Goal: Information Seeking & Learning: Learn about a topic

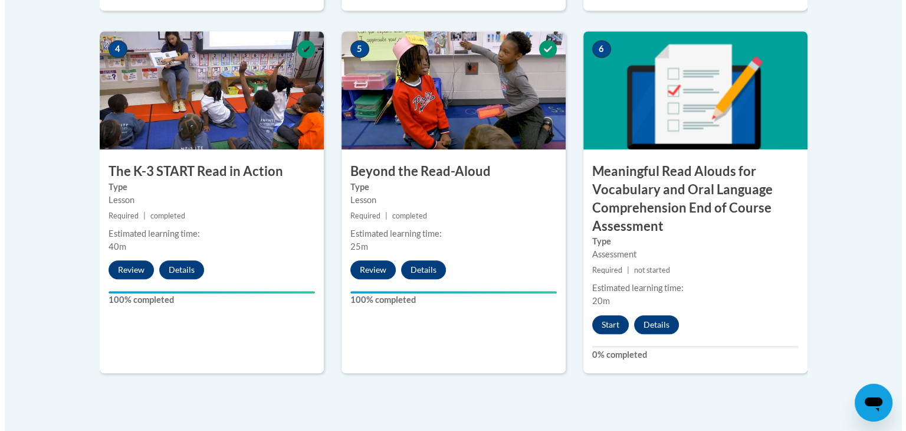
scroll to position [723, 0]
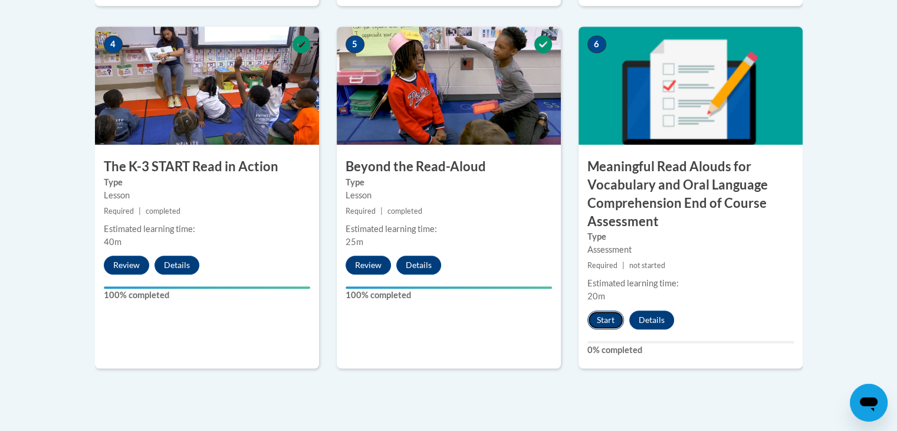
click at [606, 317] on button "Start" at bounding box center [606, 319] width 37 height 19
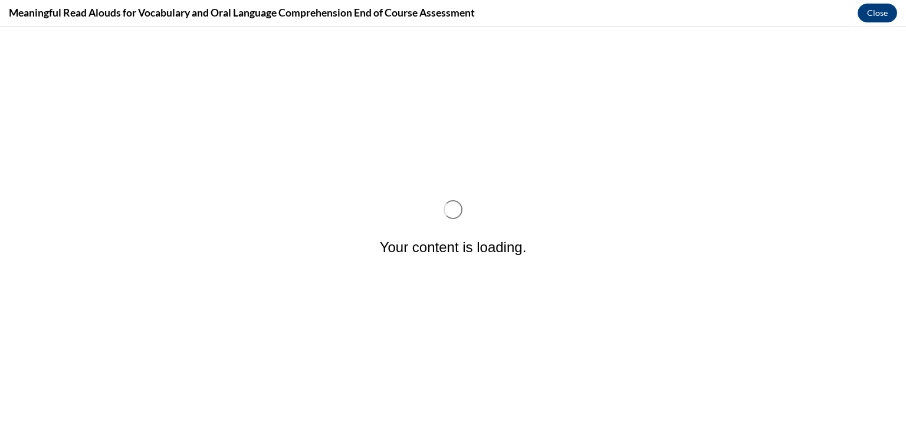
scroll to position [0, 0]
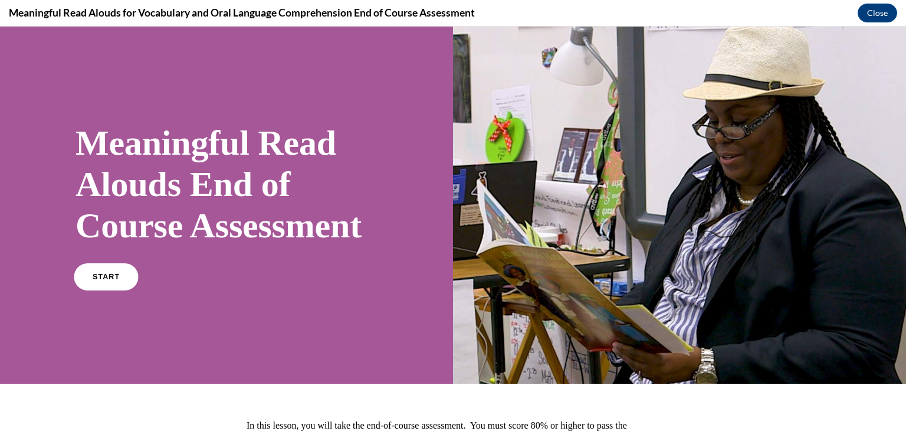
click at [100, 281] on span "START" at bounding box center [106, 277] width 27 height 9
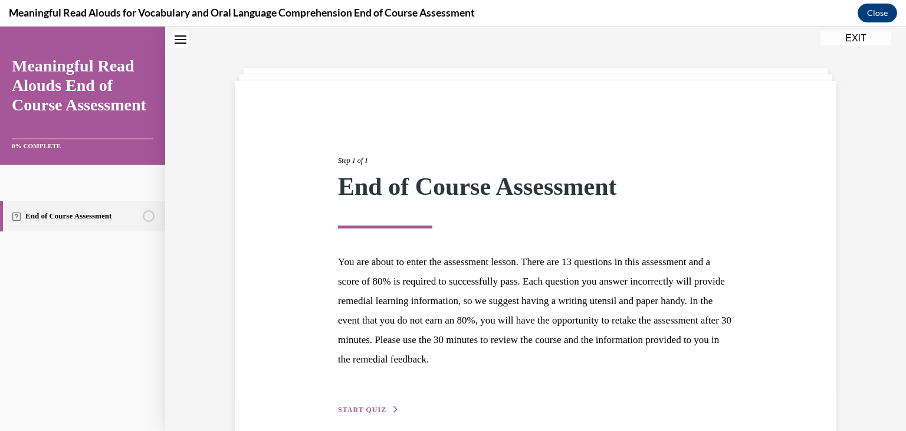
scroll to position [91, 0]
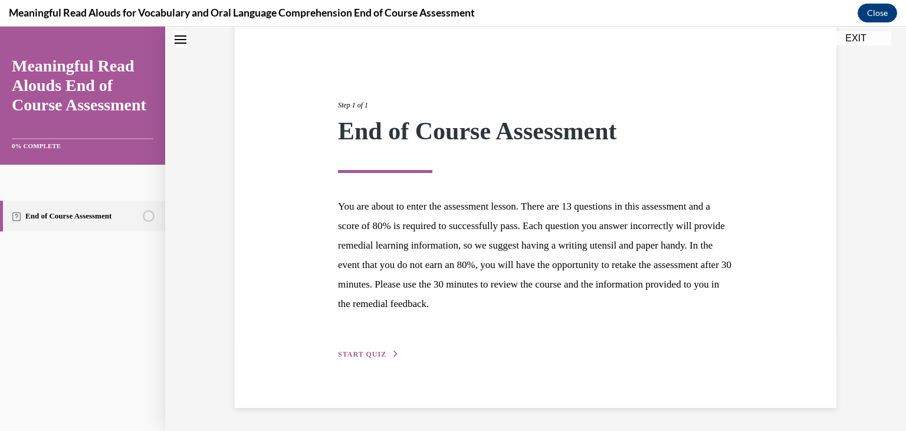
click at [357, 352] on span "START QUIZ" at bounding box center [362, 354] width 48 height 8
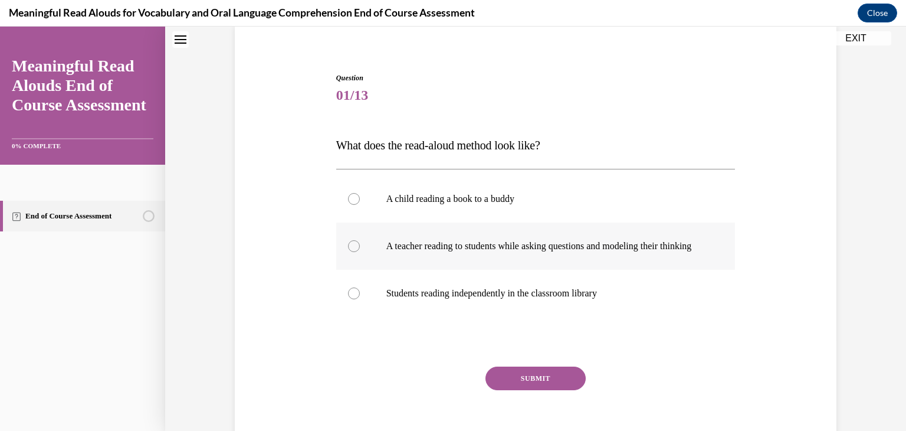
click at [352, 251] on div at bounding box center [354, 246] width 12 height 12
click at [352, 251] on input "A teacher reading to students while asking questions and modeling their thinking" at bounding box center [354, 246] width 12 height 12
radio input "true"
click at [505, 387] on button "SUBMIT" at bounding box center [535, 378] width 100 height 24
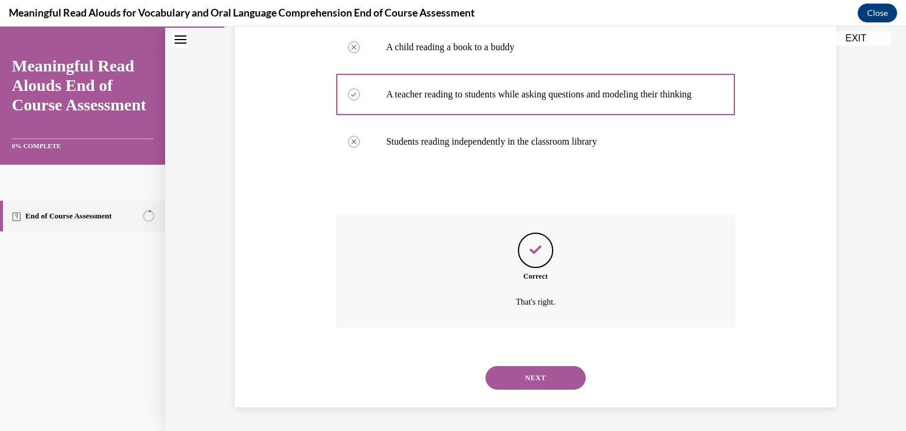
scroll to position [255, 0]
click at [518, 376] on button "NEXT" at bounding box center [535, 378] width 100 height 24
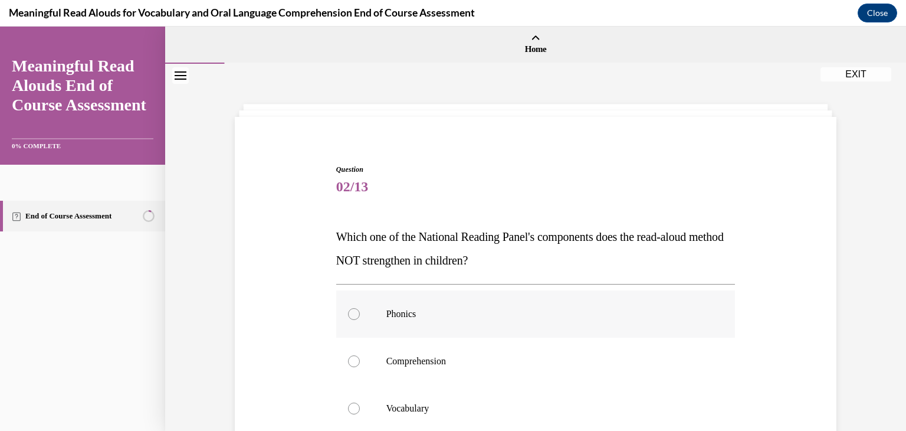
click at [348, 317] on div at bounding box center [354, 314] width 12 height 12
click at [348, 317] on input "Phonics" at bounding box center [354, 314] width 12 height 12
radio input "true"
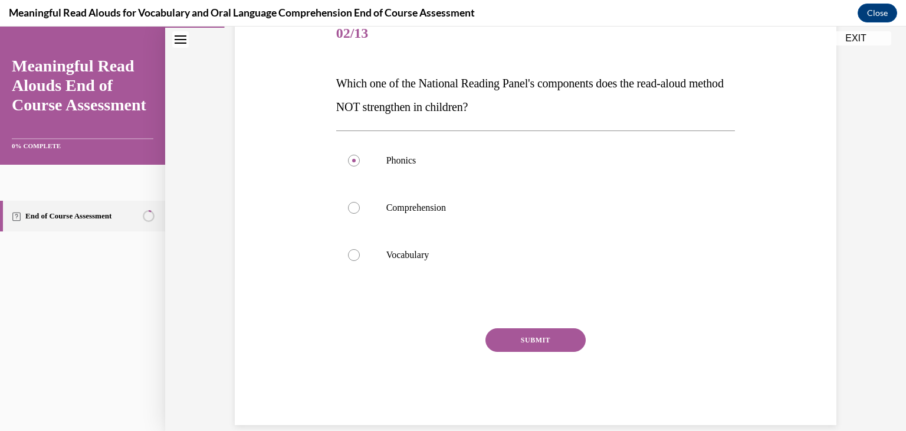
scroll to position [162, 0]
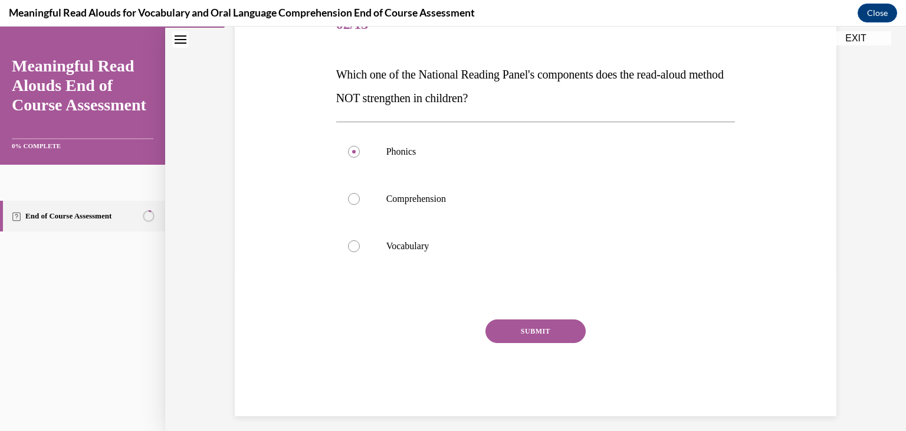
click at [575, 337] on button "SUBMIT" at bounding box center [535, 331] width 100 height 24
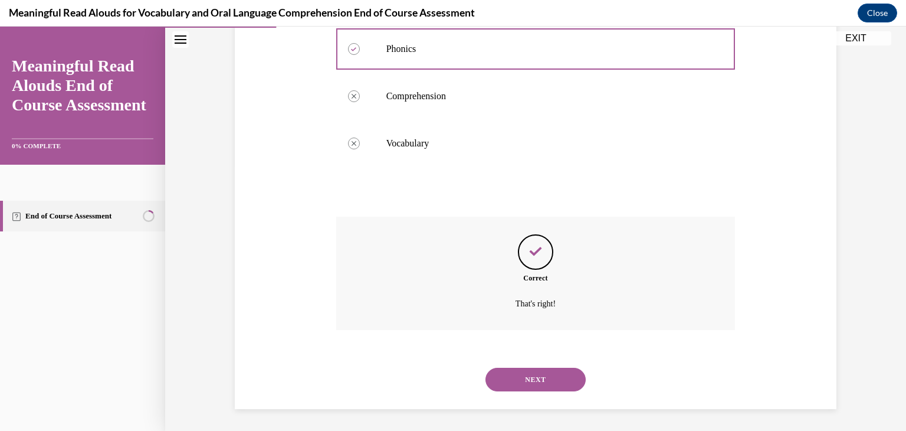
scroll to position [267, 0]
click at [559, 376] on button "NEXT" at bounding box center [535, 378] width 100 height 24
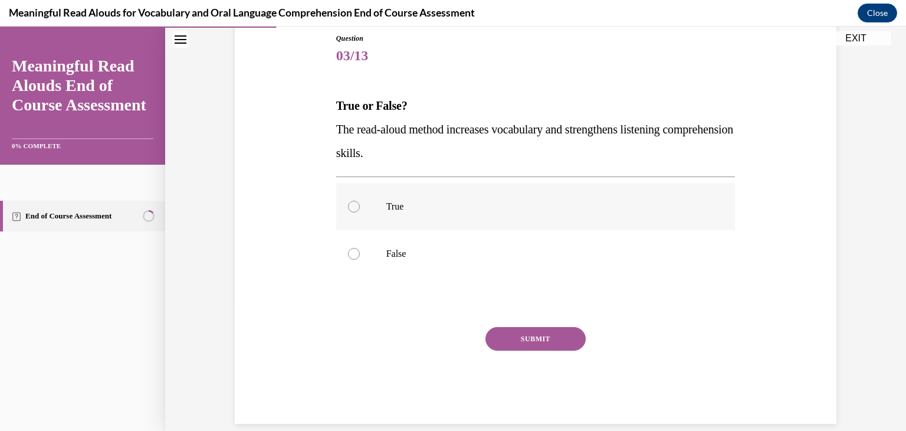
click at [348, 206] on div at bounding box center [354, 207] width 12 height 12
click at [348, 206] on input "True" at bounding box center [354, 207] width 12 height 12
radio input "true"
click at [508, 341] on button "SUBMIT" at bounding box center [535, 339] width 100 height 24
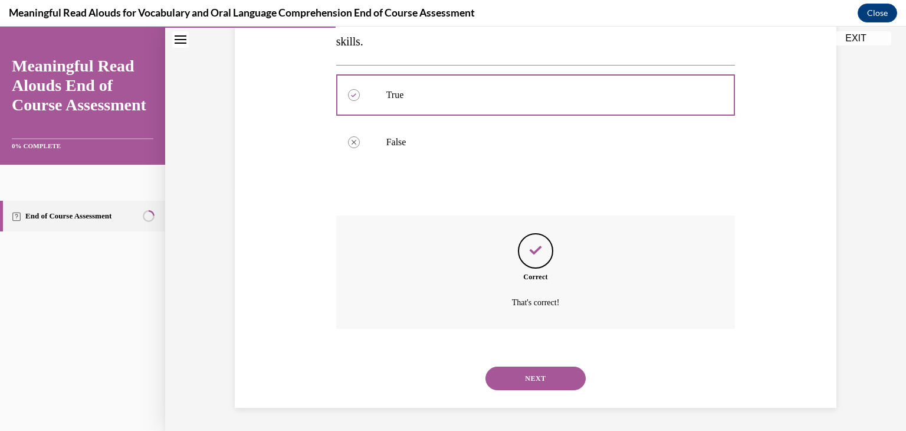
scroll to position [243, 0]
click at [524, 375] on button "NEXT" at bounding box center [535, 378] width 100 height 24
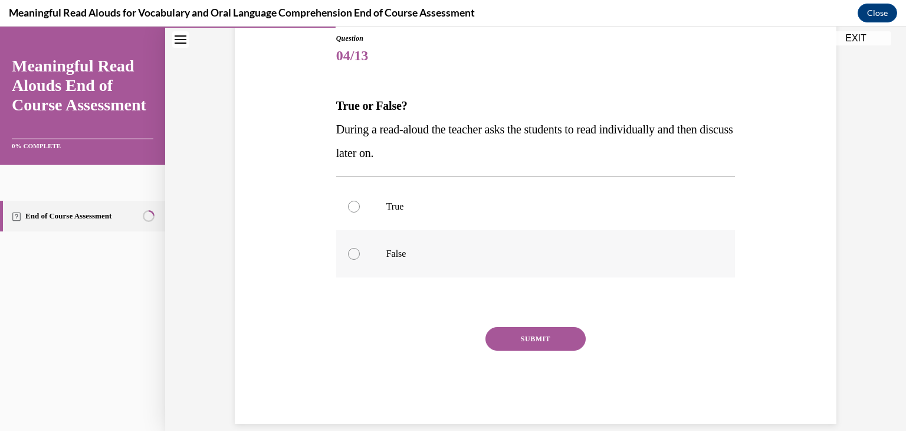
click at [348, 254] on div at bounding box center [354, 254] width 12 height 12
click at [348, 254] on input "False" at bounding box center [354, 254] width 12 height 12
radio input "true"
click at [491, 344] on button "SUBMIT" at bounding box center [535, 339] width 100 height 24
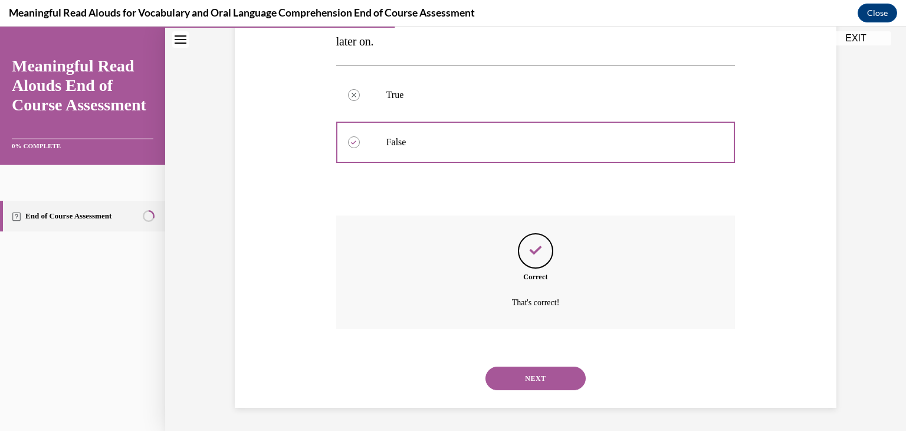
scroll to position [243, 0]
click at [512, 385] on button "NEXT" at bounding box center [535, 378] width 100 height 24
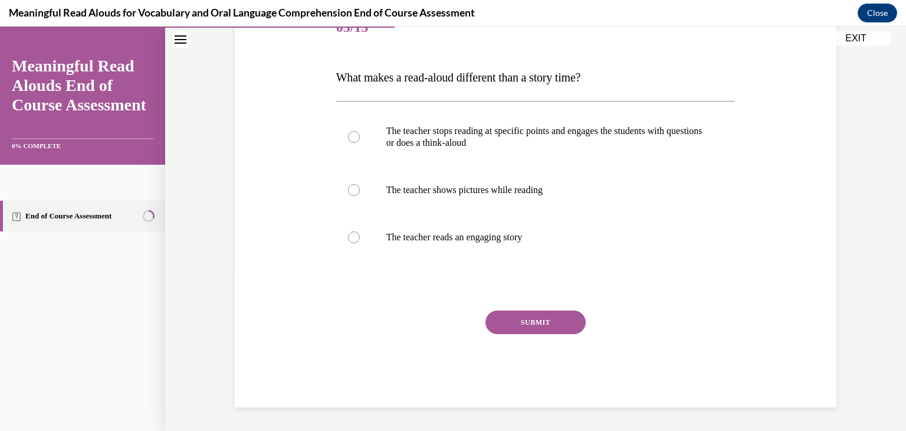
scroll to position [131, 0]
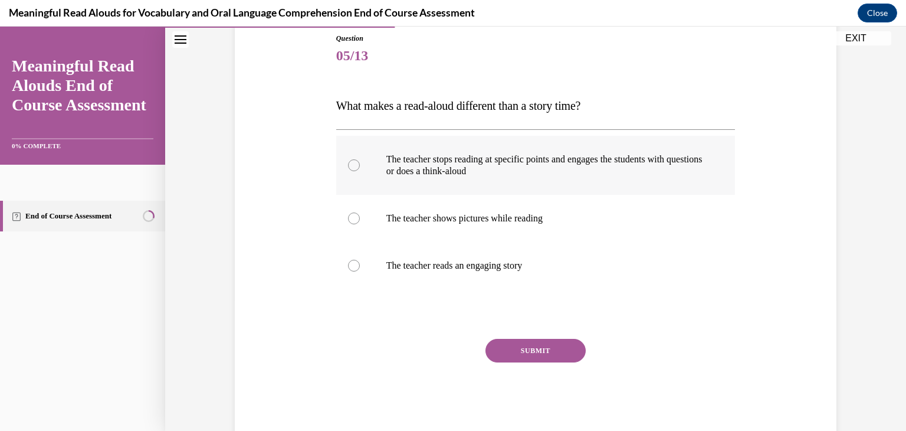
click at [349, 161] on div at bounding box center [354, 165] width 12 height 12
click at [349, 161] on input "The teacher stops reading at specific points and engages the students with ques…" at bounding box center [354, 165] width 12 height 12
radio input "true"
click at [511, 357] on button "SUBMIT" at bounding box center [535, 351] width 100 height 24
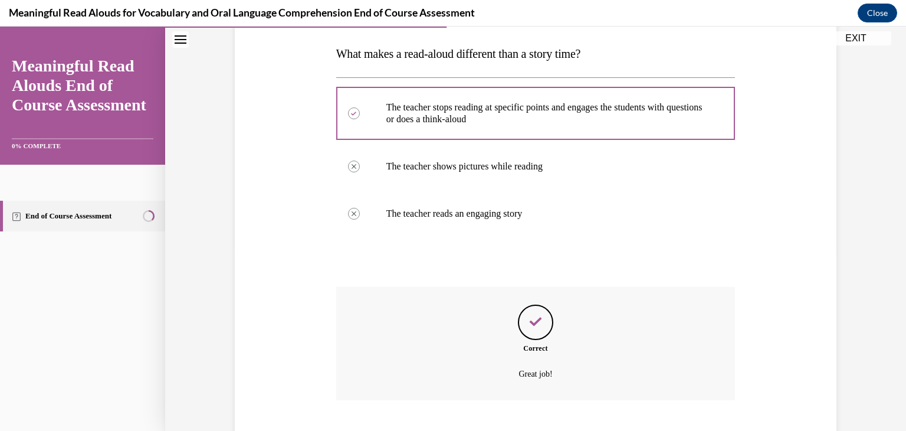
scroll to position [255, 0]
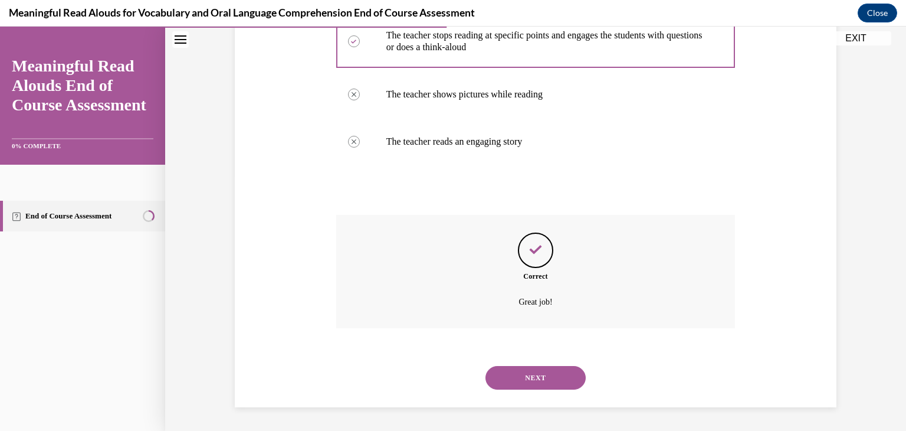
click at [519, 373] on button "NEXT" at bounding box center [535, 378] width 100 height 24
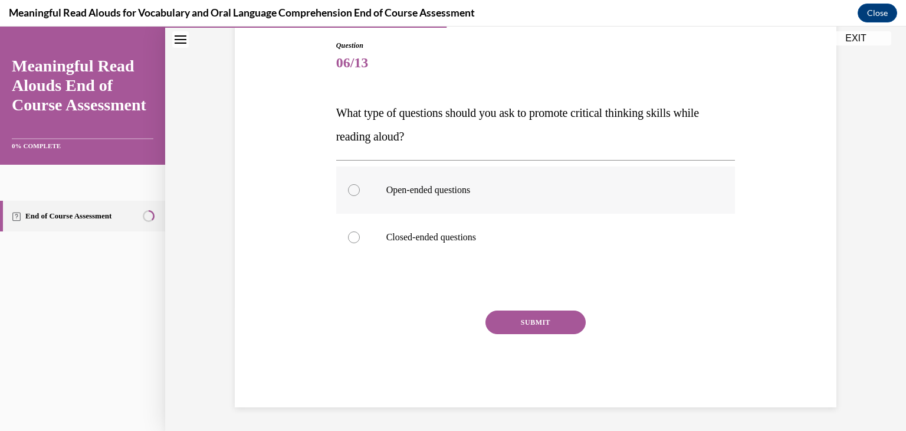
click at [352, 192] on div at bounding box center [354, 190] width 12 height 12
click at [352, 192] on input "Open-ended questions" at bounding box center [354, 190] width 12 height 12
radio input "true"
click at [488, 329] on button "SUBMIT" at bounding box center [535, 322] width 100 height 24
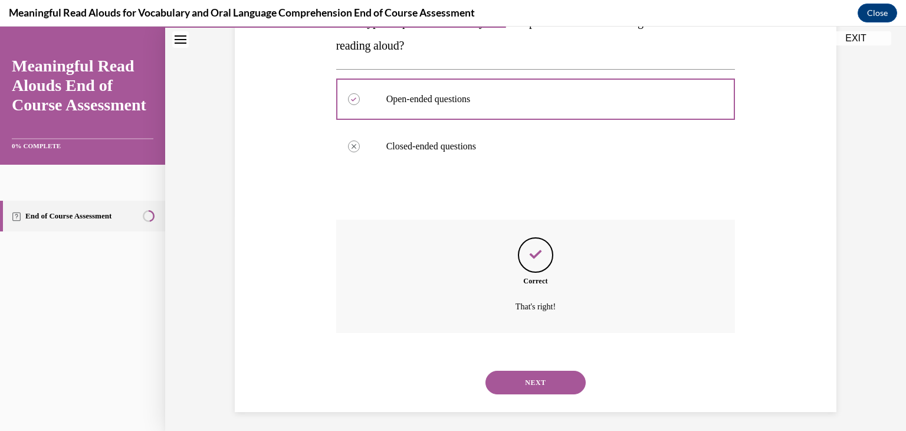
scroll to position [219, 0]
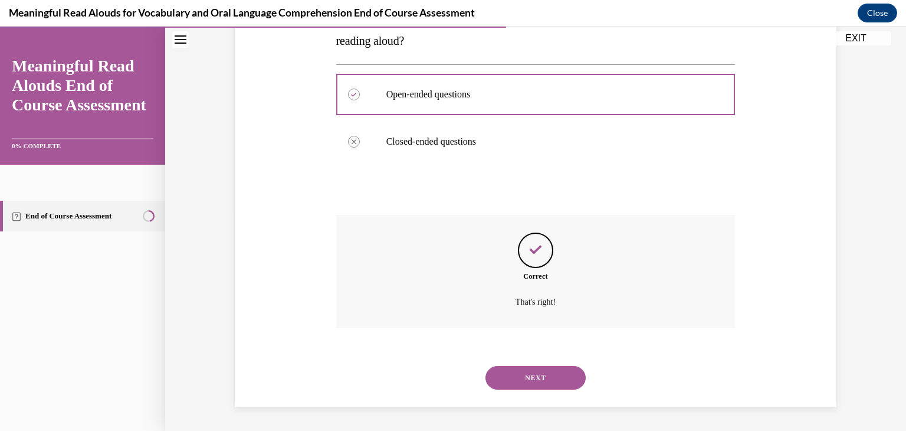
click at [502, 371] on button "NEXT" at bounding box center [535, 378] width 100 height 24
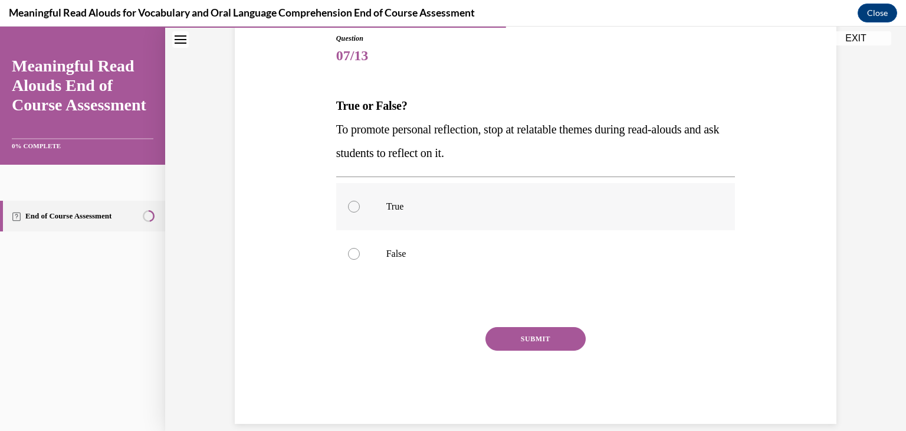
click at [353, 208] on div at bounding box center [354, 207] width 12 height 12
click at [353, 208] on input "True" at bounding box center [354, 207] width 12 height 12
radio input "true"
click at [494, 345] on button "SUBMIT" at bounding box center [535, 339] width 100 height 24
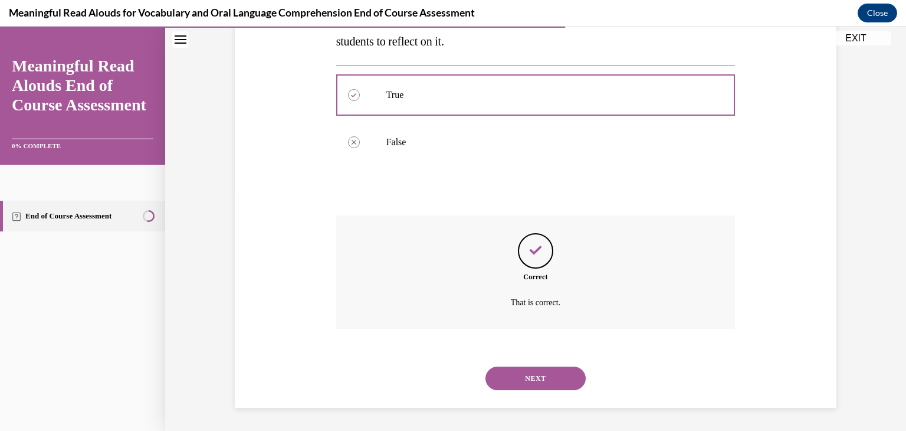
scroll to position [243, 0]
click at [509, 373] on button "NEXT" at bounding box center [535, 378] width 100 height 24
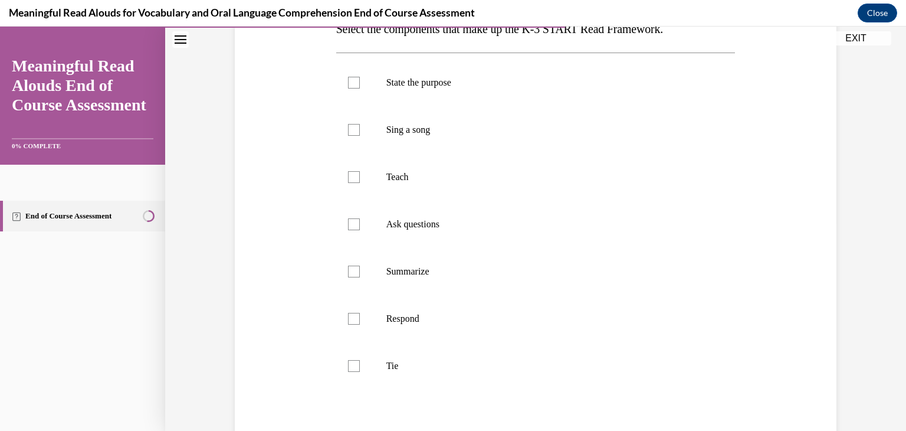
scroll to position [205, 0]
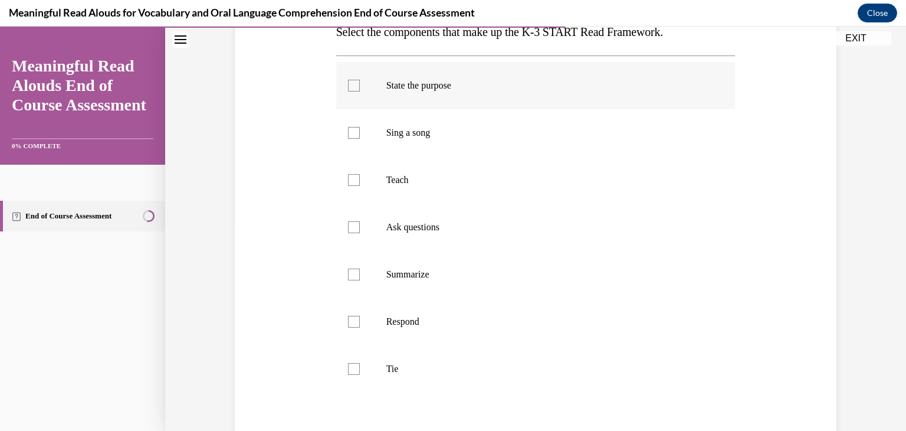
click at [348, 88] on div at bounding box center [354, 86] width 12 height 12
click at [348, 88] on input "State the purpose" at bounding box center [354, 86] width 12 height 12
checkbox input "true"
click at [351, 179] on div at bounding box center [354, 180] width 12 height 12
click at [351, 179] on input "Teach" at bounding box center [354, 180] width 12 height 12
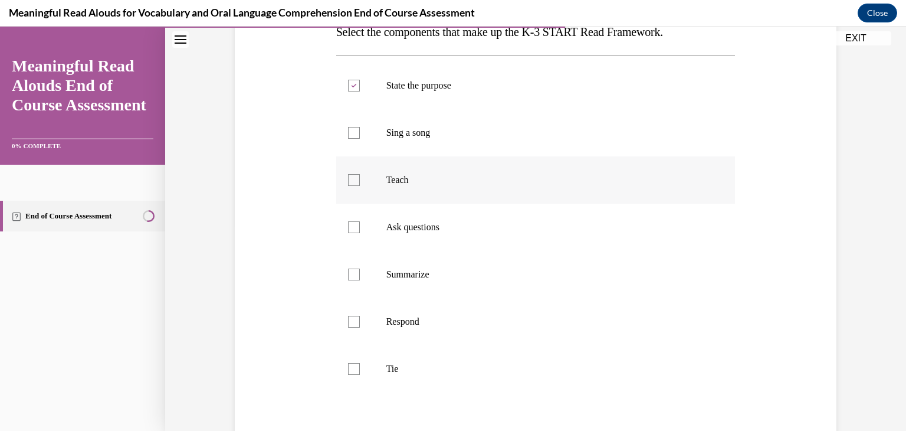
checkbox input "true"
click at [350, 224] on div at bounding box center [354, 227] width 12 height 12
click at [350, 224] on input "Ask questions" at bounding box center [354, 227] width 12 height 12
checkbox input "true"
click at [350, 323] on div at bounding box center [354, 322] width 12 height 12
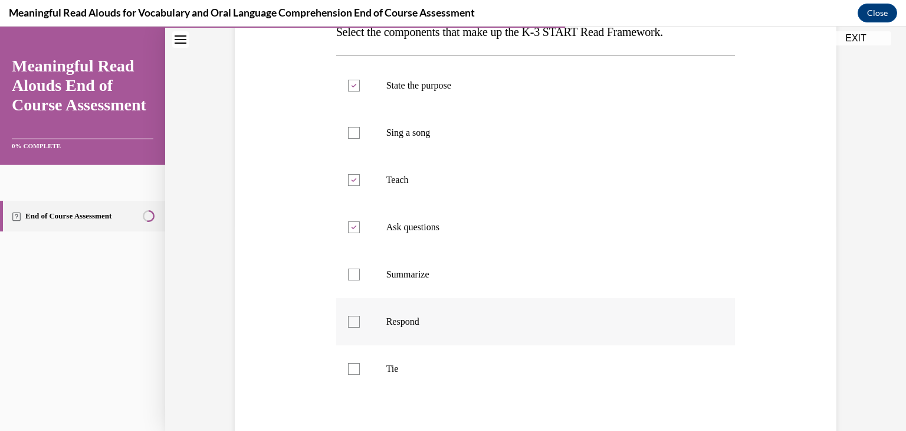
click at [350, 323] on input "Respond" at bounding box center [354, 322] width 12 height 12
checkbox input "true"
click at [348, 367] on div at bounding box center [354, 369] width 12 height 12
click at [348, 367] on input "Tie" at bounding box center [354, 369] width 12 height 12
checkbox input "true"
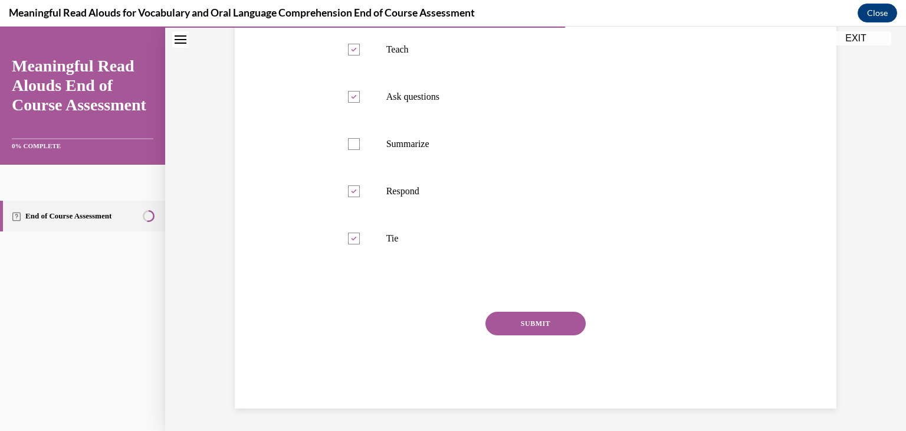
scroll to position [336, 0]
click at [562, 314] on button "SUBMIT" at bounding box center [535, 322] width 100 height 24
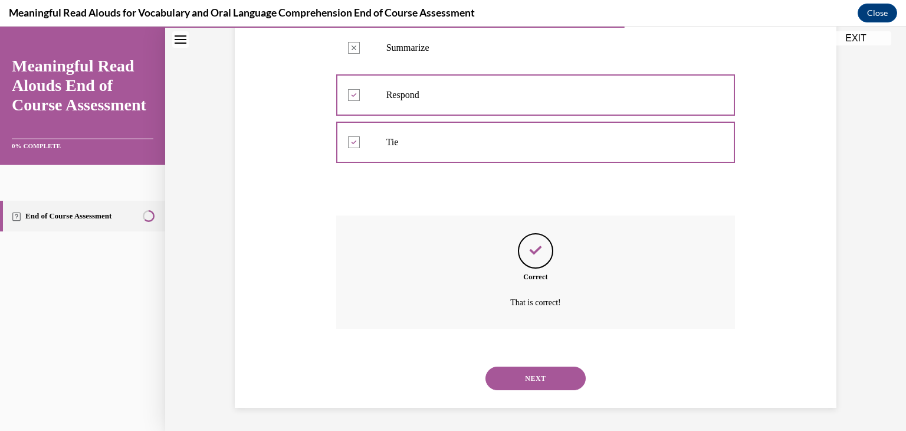
scroll to position [432, 0]
click at [549, 378] on button "NEXT" at bounding box center [535, 378] width 100 height 24
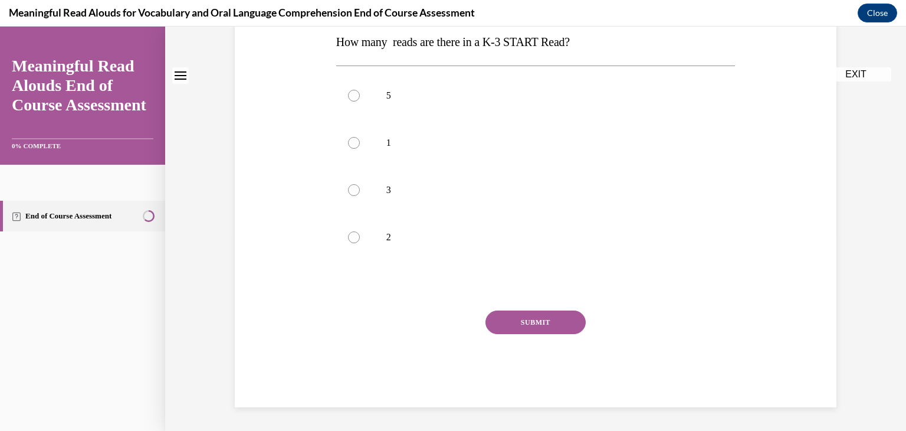
scroll to position [0, 0]
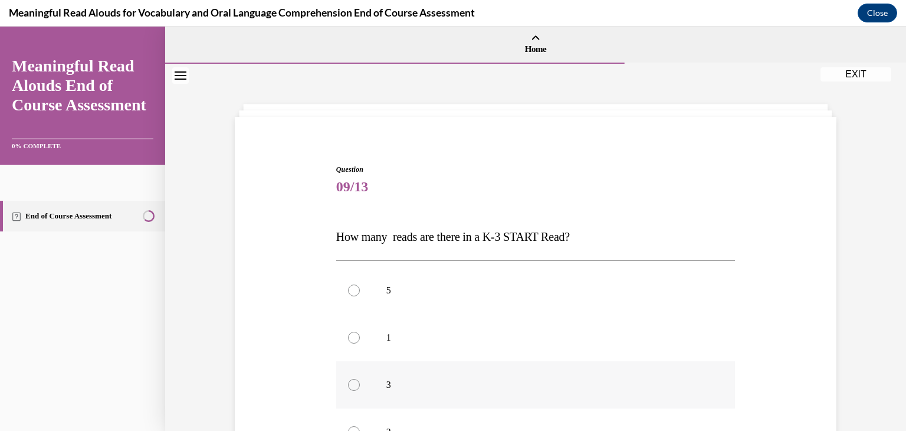
click at [351, 383] on div at bounding box center [354, 385] width 12 height 12
click at [351, 383] on input "3" at bounding box center [354, 385] width 12 height 12
radio input "true"
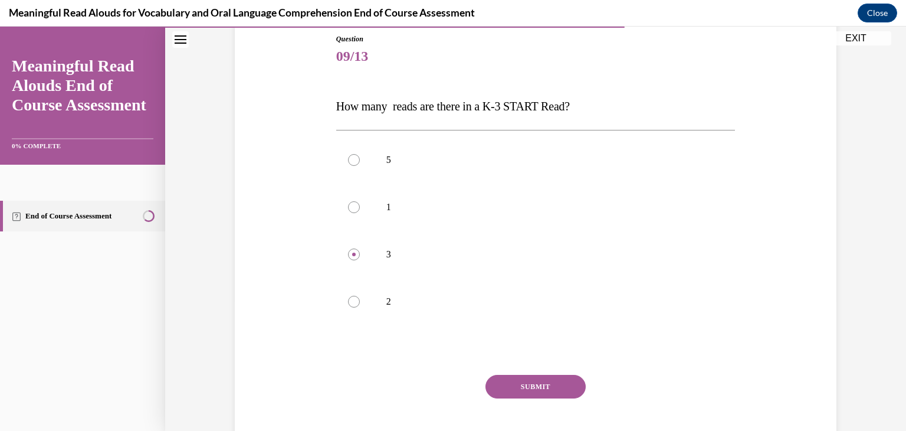
scroll to position [147, 0]
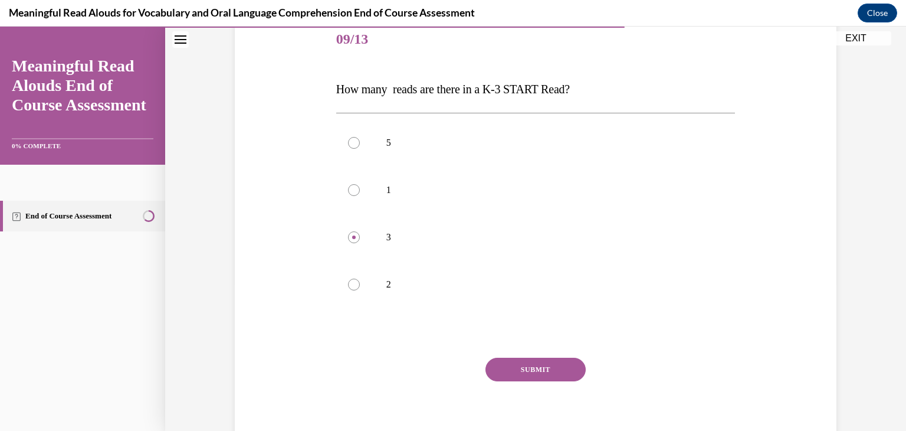
click at [543, 375] on button "SUBMIT" at bounding box center [535, 369] width 100 height 24
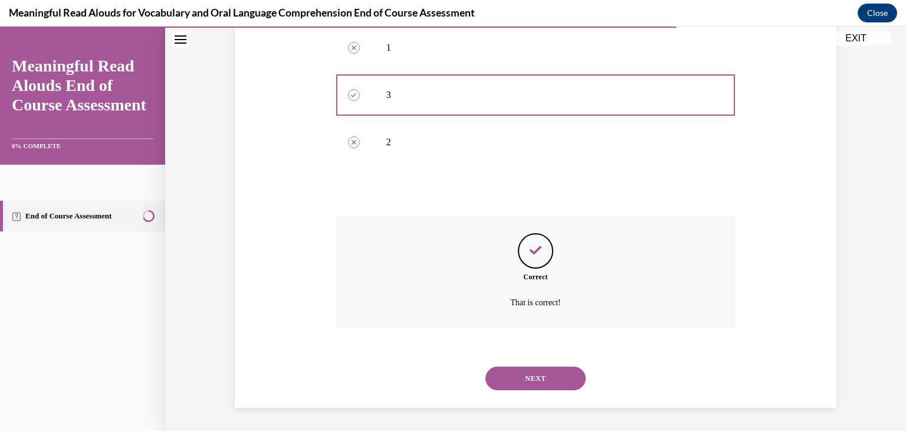
scroll to position [290, 0]
click at [543, 373] on button "NEXT" at bounding box center [535, 378] width 100 height 24
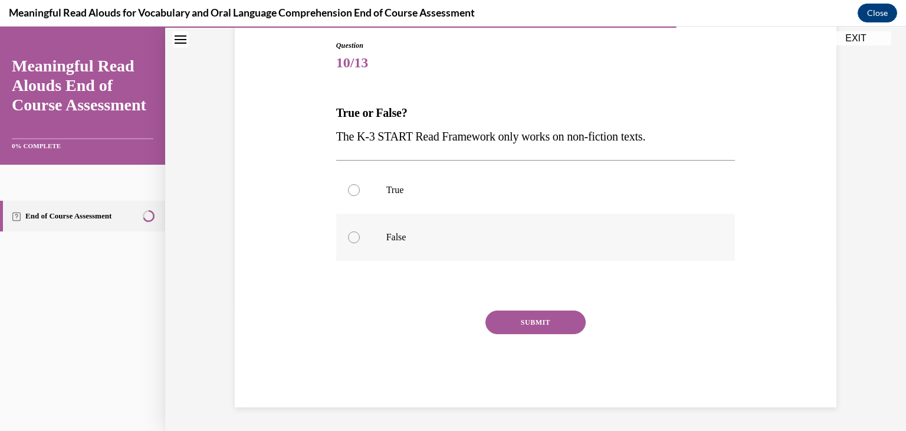
click at [348, 239] on div at bounding box center [354, 237] width 12 height 12
click at [348, 239] on input "False" at bounding box center [354, 237] width 12 height 12
radio input "true"
click at [504, 316] on button "SUBMIT" at bounding box center [535, 322] width 100 height 24
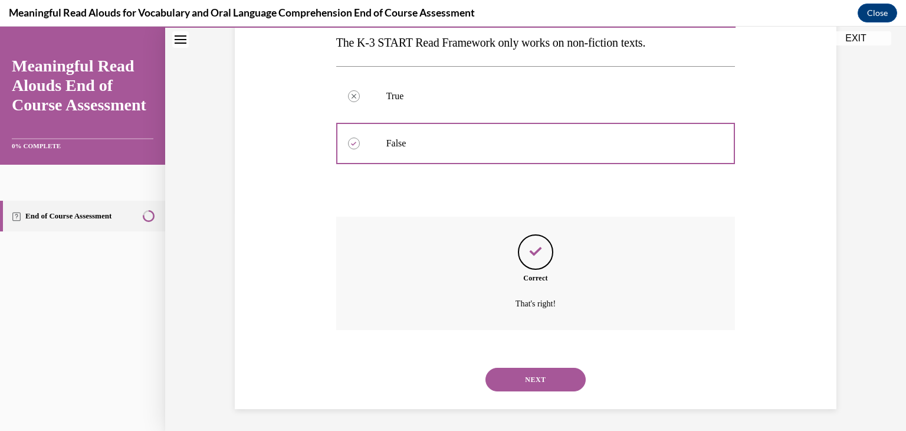
scroll to position [219, 0]
click at [515, 372] on button "NEXT" at bounding box center [535, 378] width 100 height 24
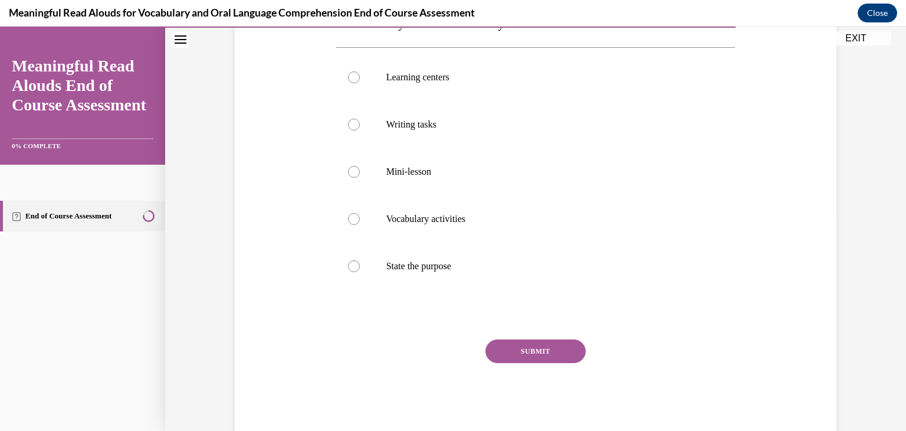
scroll to position [215, 0]
click at [349, 265] on div at bounding box center [354, 264] width 12 height 12
click at [349, 265] on input "State the purpose" at bounding box center [354, 264] width 12 height 12
radio input "true"
click at [500, 343] on button "SUBMIT" at bounding box center [535, 349] width 100 height 24
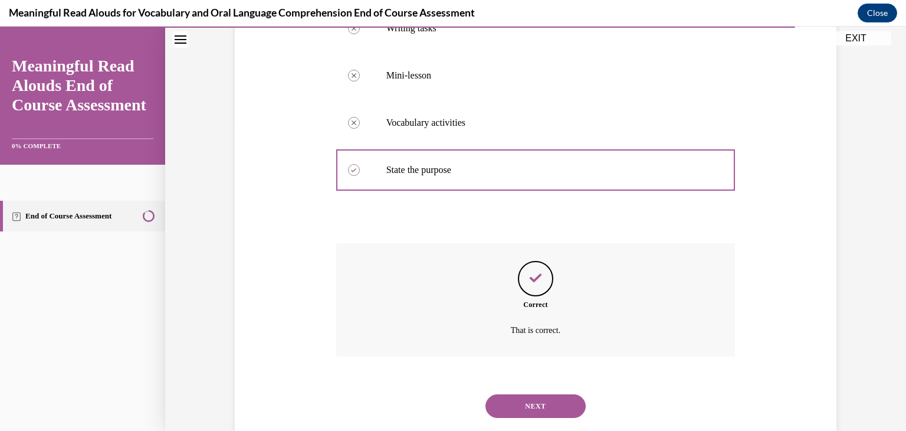
scroll to position [337, 0]
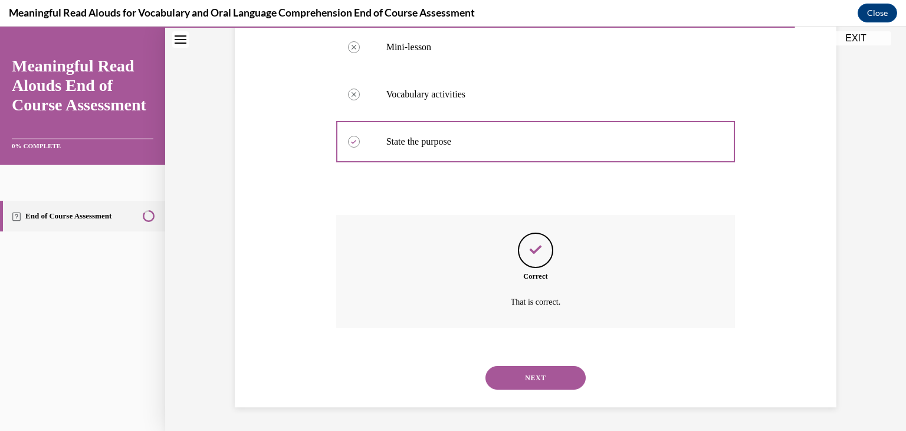
click at [513, 383] on button "NEXT" at bounding box center [535, 378] width 100 height 24
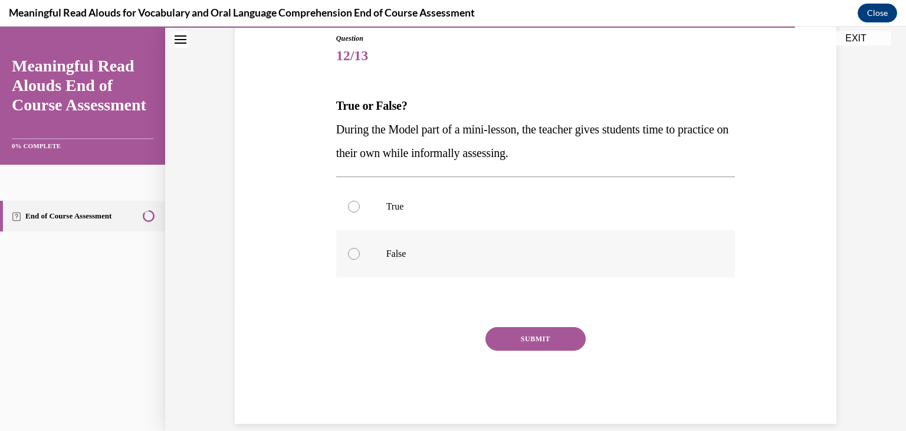
click at [348, 251] on div at bounding box center [354, 254] width 12 height 12
click at [348, 251] on input "False" at bounding box center [354, 254] width 12 height 12
radio input "true"
click at [493, 334] on button "SUBMIT" at bounding box center [535, 339] width 100 height 24
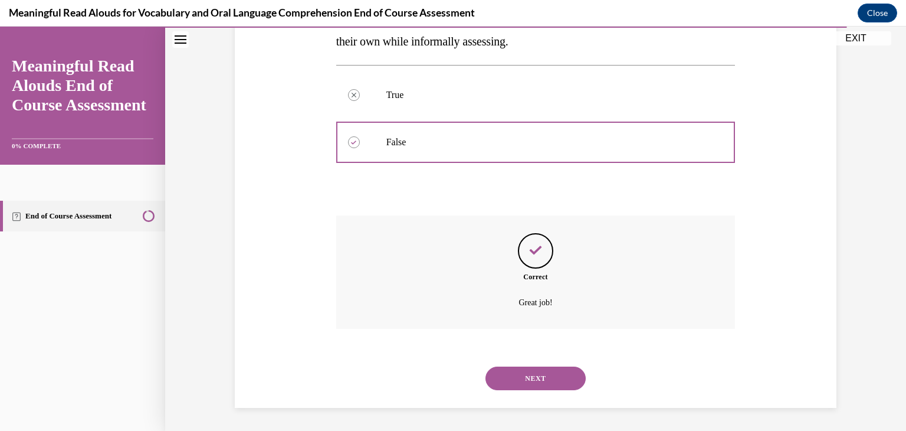
scroll to position [243, 0]
click at [506, 375] on button "NEXT" at bounding box center [535, 378] width 100 height 24
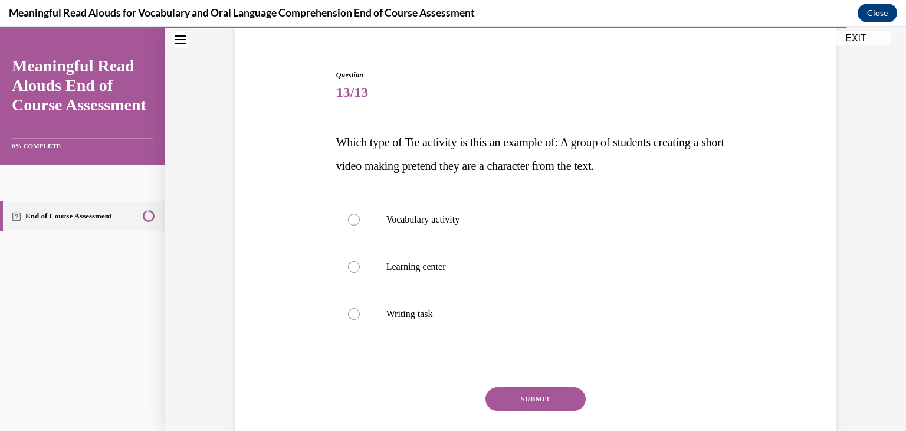
scroll to position [95, 0]
click at [353, 265] on div at bounding box center [354, 266] width 12 height 12
click at [353, 265] on input "Learning center" at bounding box center [354, 266] width 12 height 12
radio input "true"
click at [507, 397] on button "SUBMIT" at bounding box center [535, 398] width 100 height 24
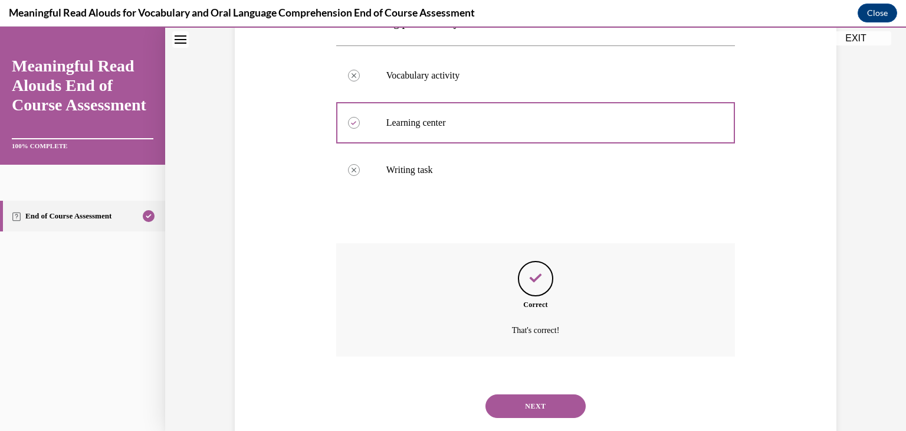
scroll to position [267, 0]
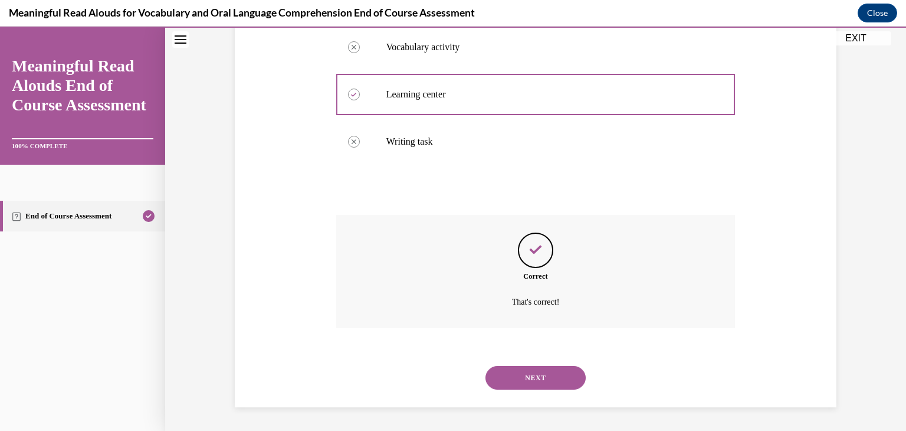
click at [511, 385] on button "NEXT" at bounding box center [535, 378] width 100 height 24
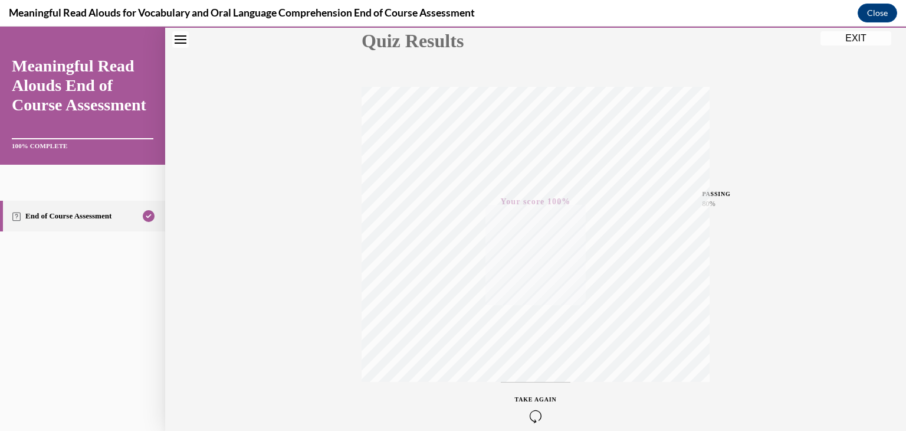
scroll to position [201, 0]
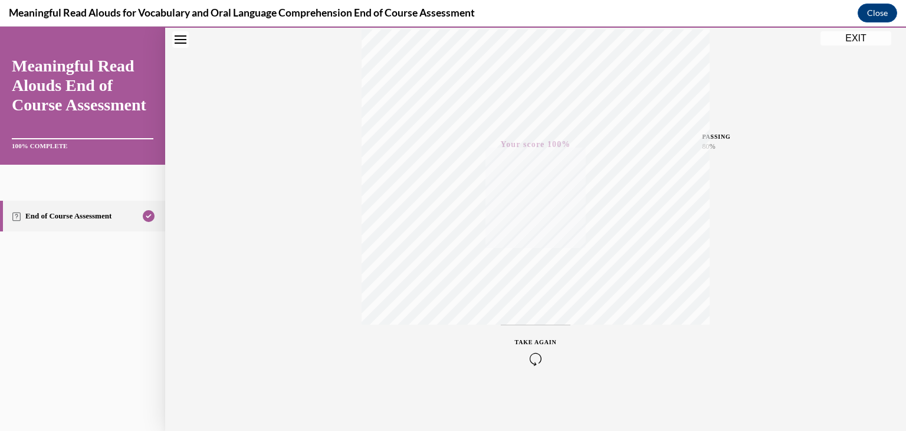
click at [852, 37] on button "EXIT" at bounding box center [856, 38] width 71 height 14
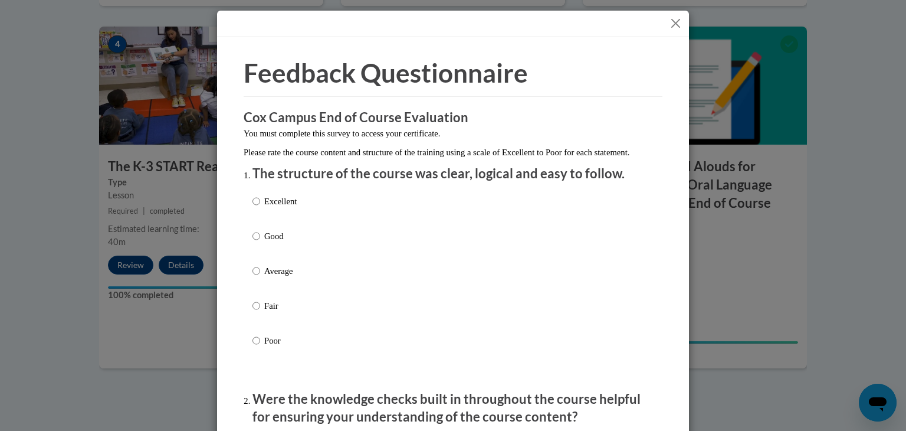
click at [252, 242] on input "Good" at bounding box center [256, 235] width 8 height 13
radio input "true"
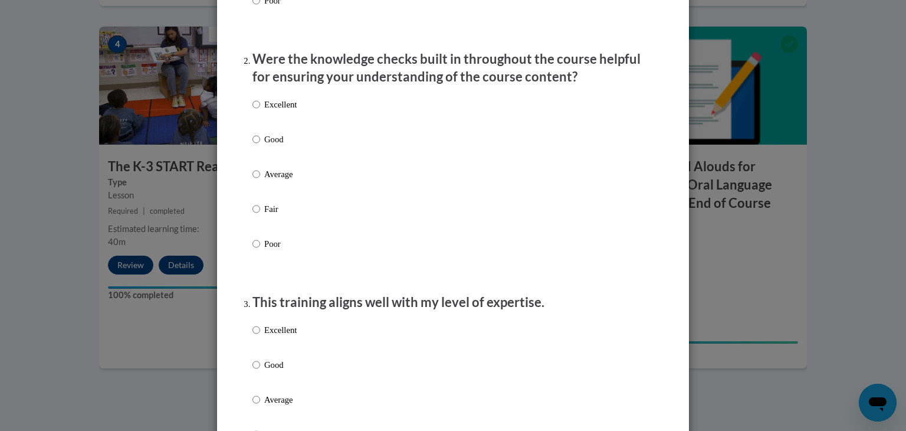
scroll to position [345, 0]
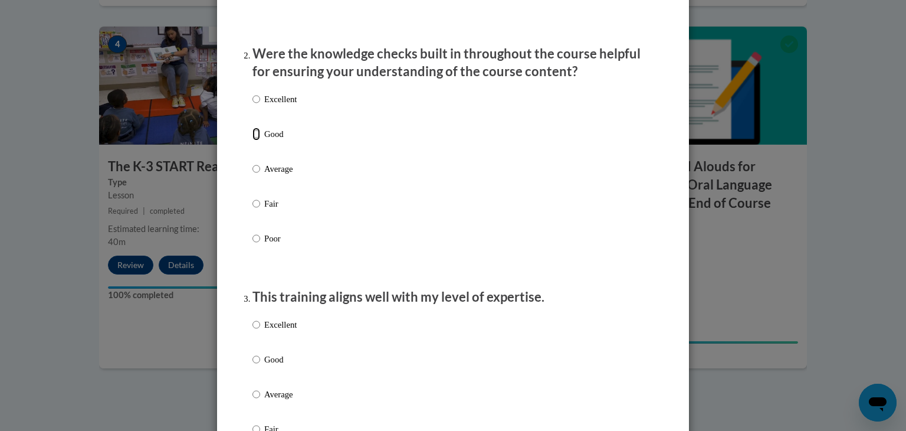
click at [253, 140] on input "Good" at bounding box center [256, 133] width 8 height 13
radio input "true"
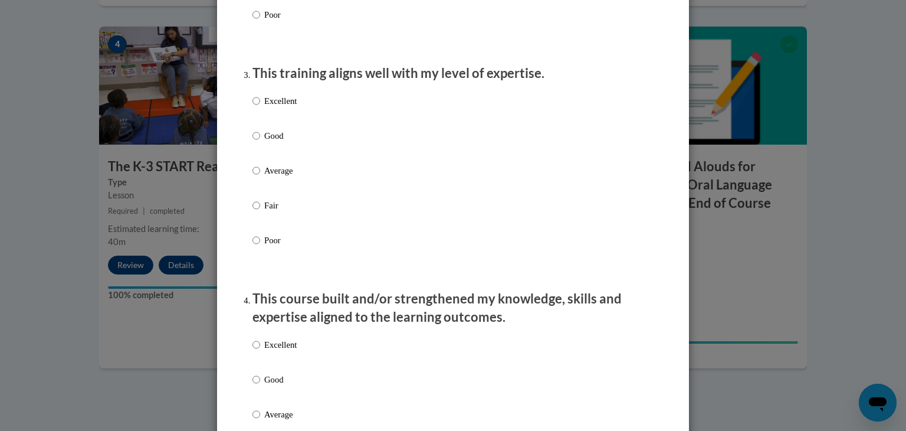
scroll to position [563, 0]
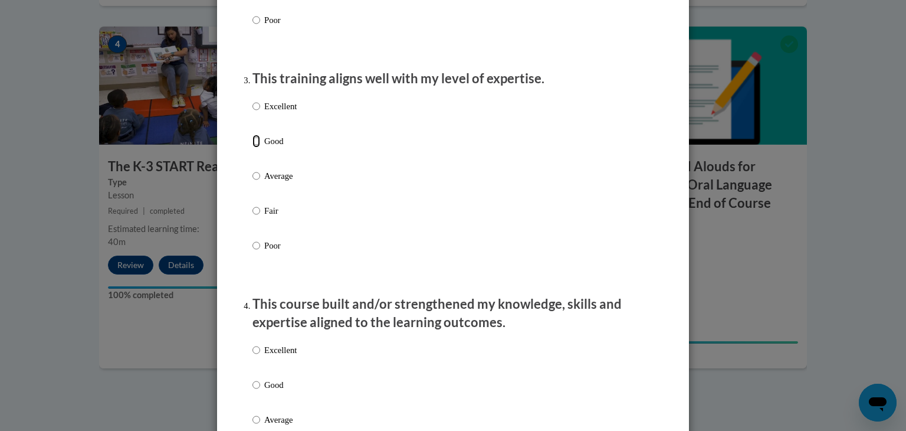
click at [252, 147] on input "Good" at bounding box center [256, 140] width 8 height 13
radio input "true"
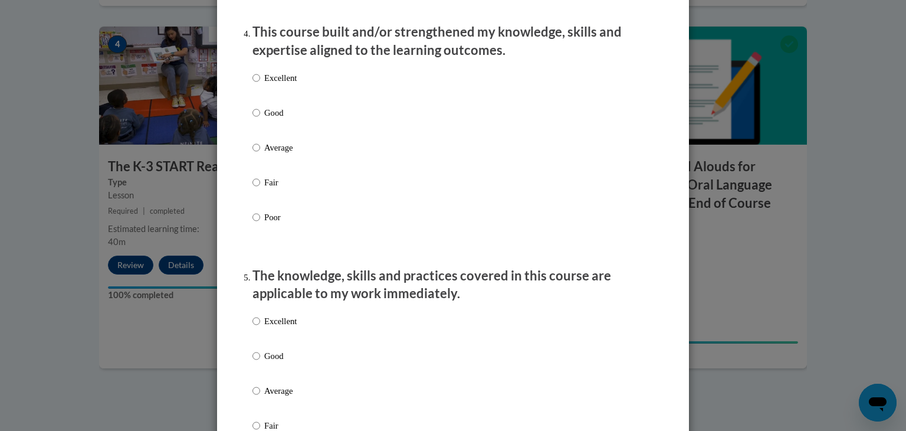
scroll to position [852, 0]
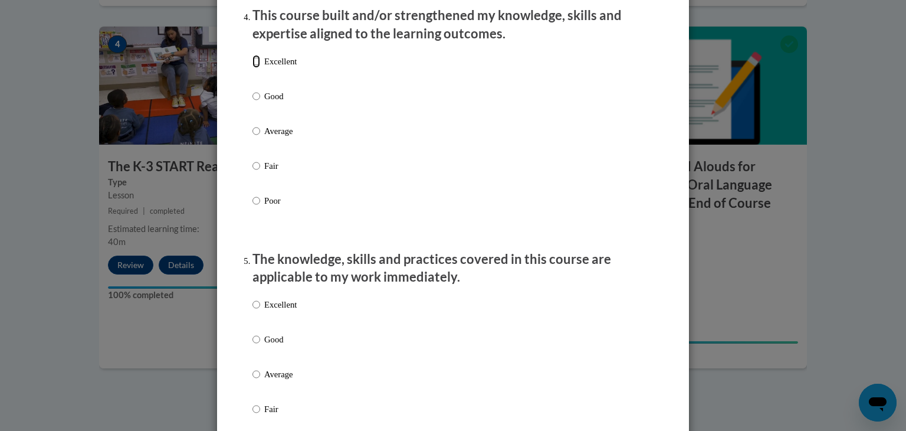
click at [253, 68] on input "Excellent" at bounding box center [256, 61] width 8 height 13
radio input "true"
click at [253, 311] on input "Excellent" at bounding box center [256, 304] width 8 height 13
radio input "true"
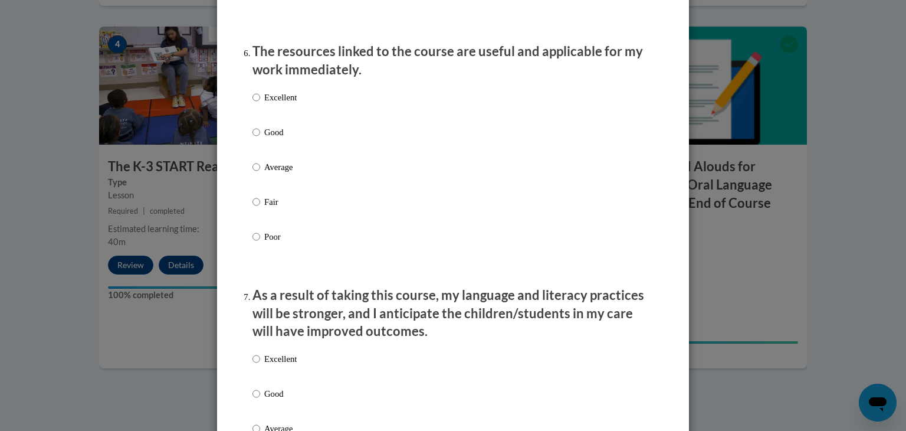
scroll to position [1311, 0]
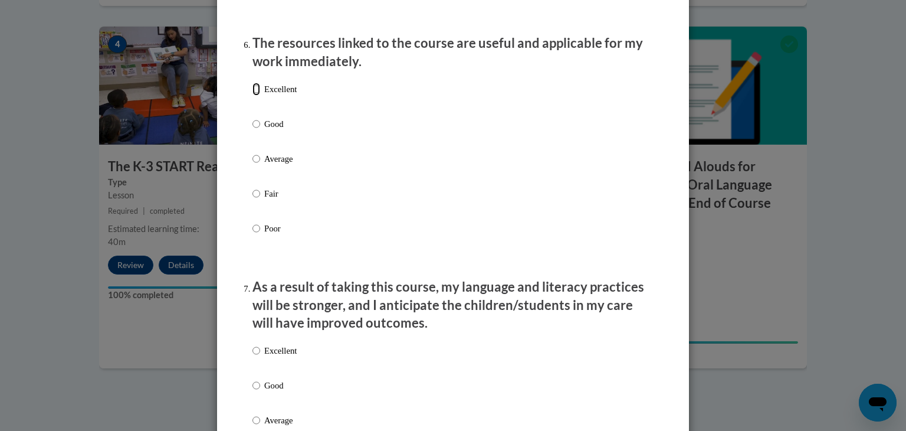
click at [252, 96] on input "Excellent" at bounding box center [256, 89] width 8 height 13
radio input "true"
click at [254, 357] on input "Excellent" at bounding box center [256, 350] width 8 height 13
radio input "true"
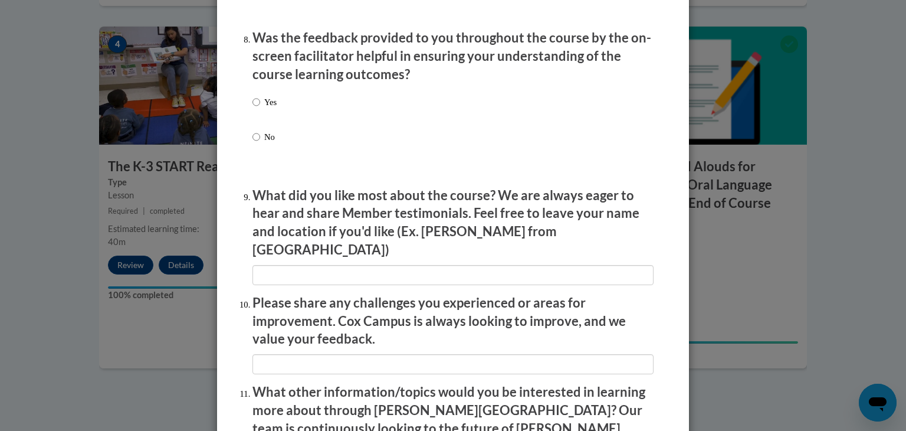
scroll to position [1858, 0]
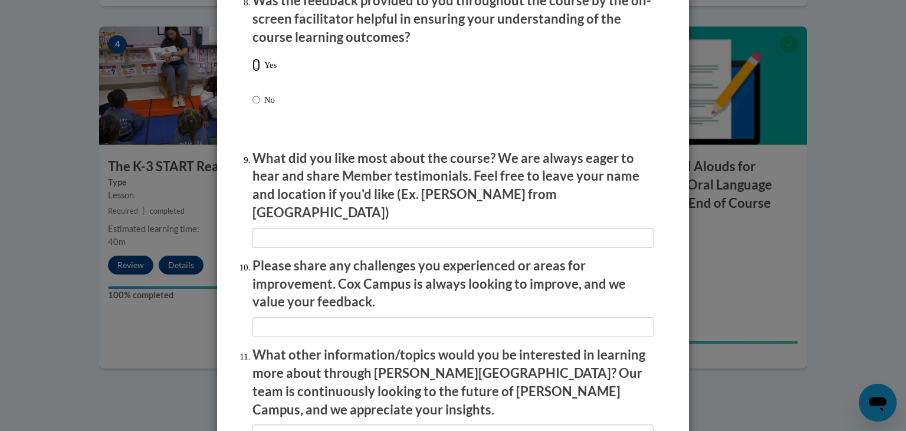
click at [252, 71] on input "Yes" at bounding box center [256, 64] width 8 height 13
radio input "true"
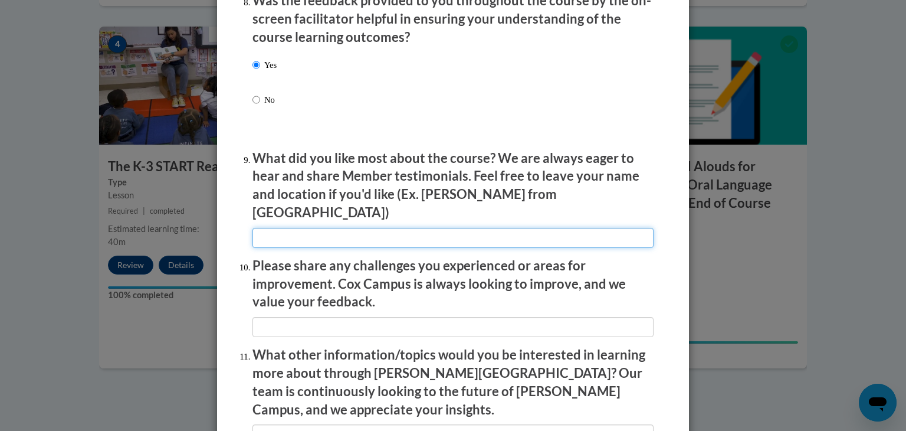
click at [276, 233] on input "textbox" at bounding box center [452, 238] width 401 height 20
type input "good classroom examples"
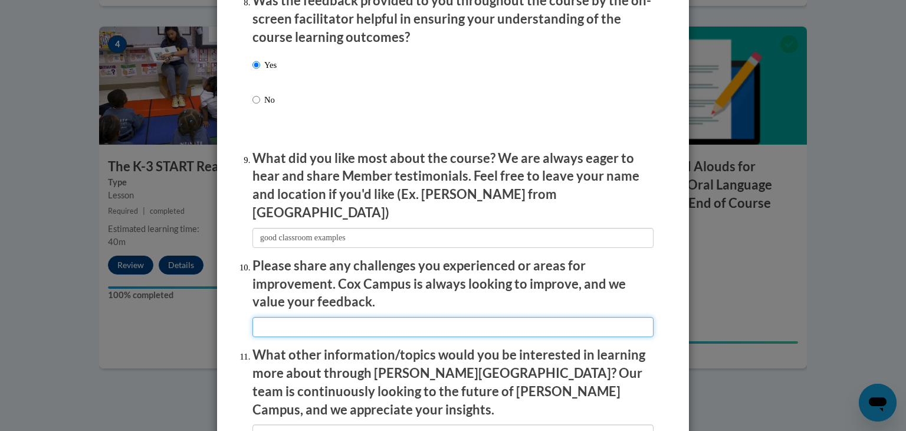
click at [274, 317] on input "textbox" at bounding box center [452, 327] width 401 height 20
type input "too much aboutthe hats and mind movies"
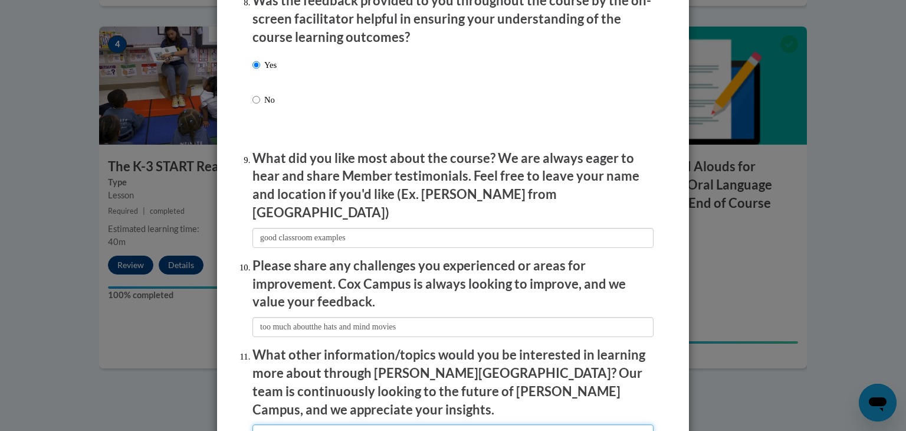
click at [280, 424] on input "textbox" at bounding box center [452, 434] width 401 height 20
type input "none at this time"
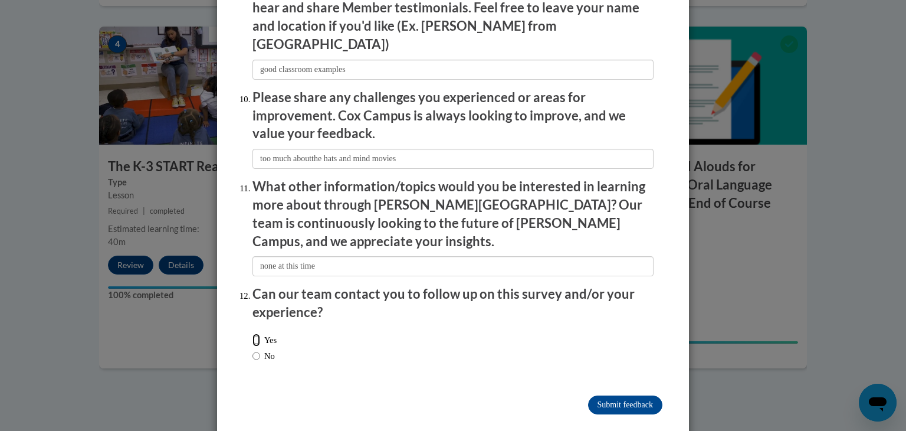
click at [252, 333] on input "Yes" at bounding box center [256, 339] width 8 height 13
radio input "true"
click at [589, 395] on input "Submit feedback" at bounding box center [625, 404] width 74 height 19
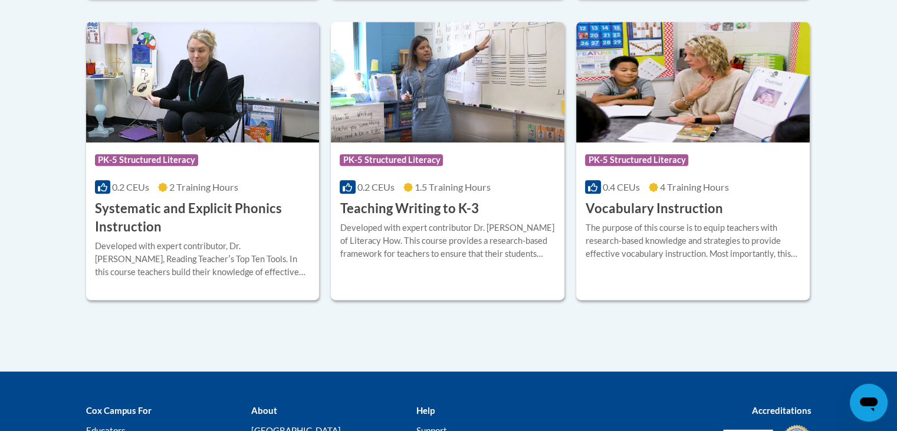
scroll to position [1409, 0]
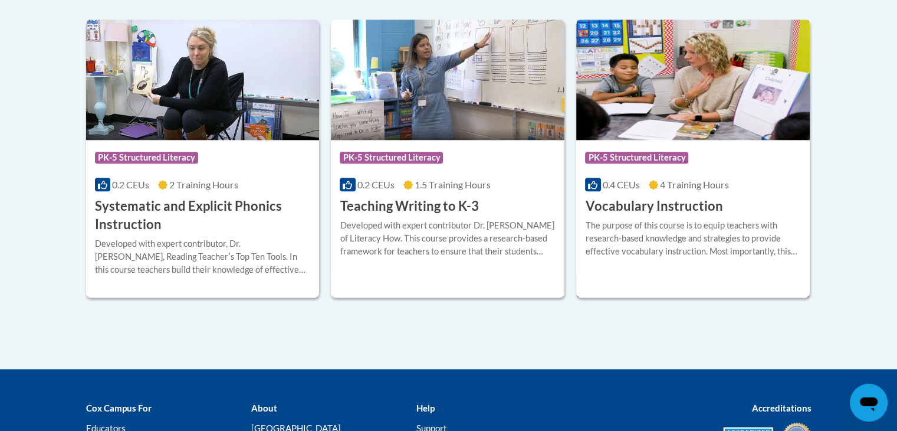
click at [668, 192] on div "Course Category: PK-5 Structured Literacy 0.4 CEUs 4 Training Hours COURSE Voca…" at bounding box center [693, 178] width 234 height 76
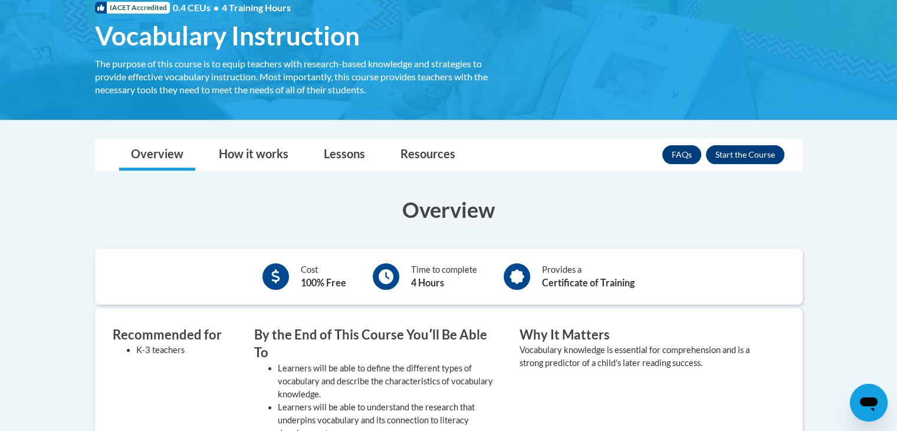
scroll to position [188, 0]
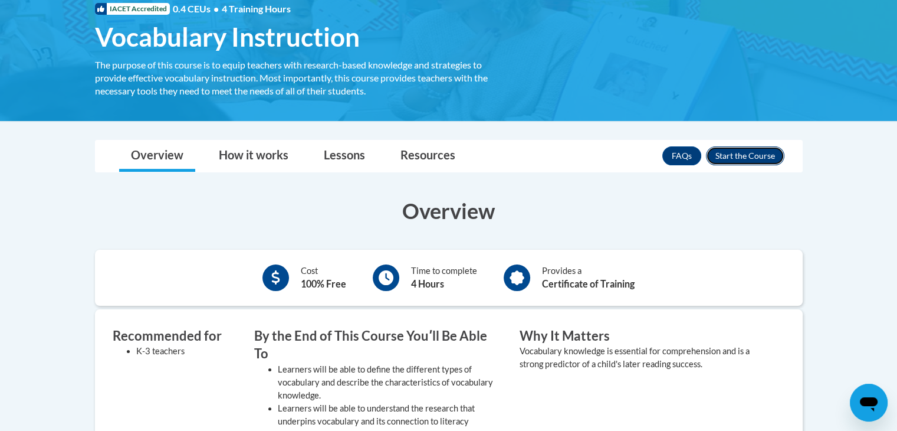
click at [766, 146] on button "Enroll" at bounding box center [745, 155] width 78 height 19
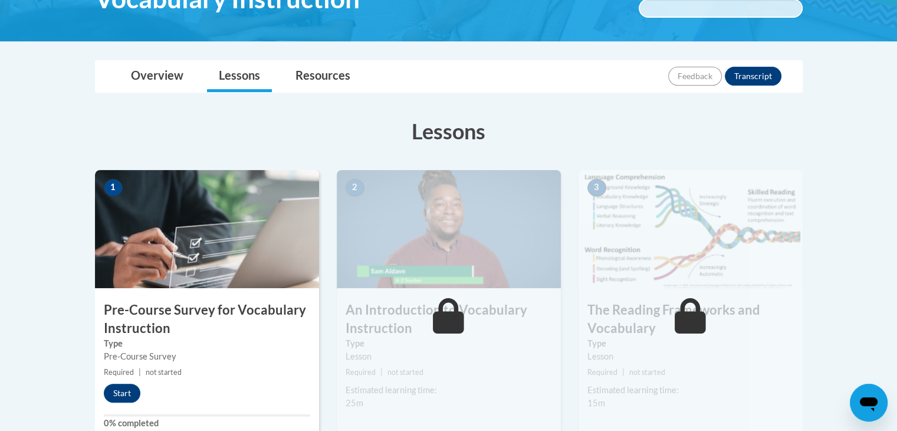
drag, startPoint x: 902, startPoint y: 80, endPoint x: 769, endPoint y: 110, distance: 136.2
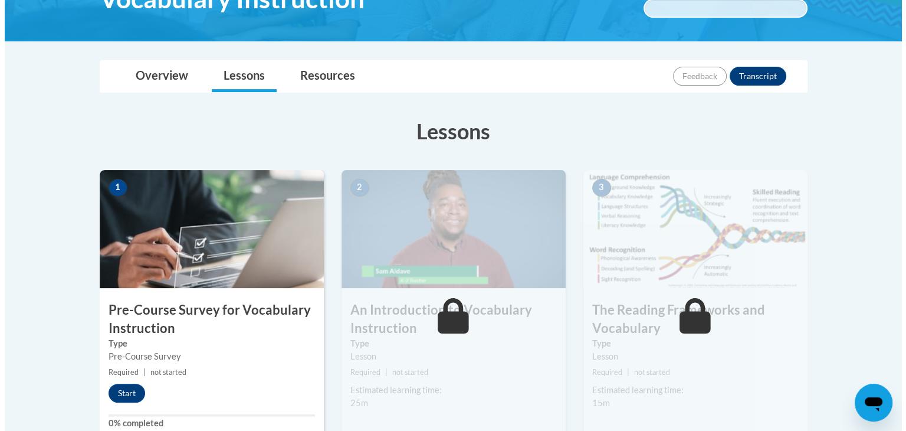
scroll to position [234, 0]
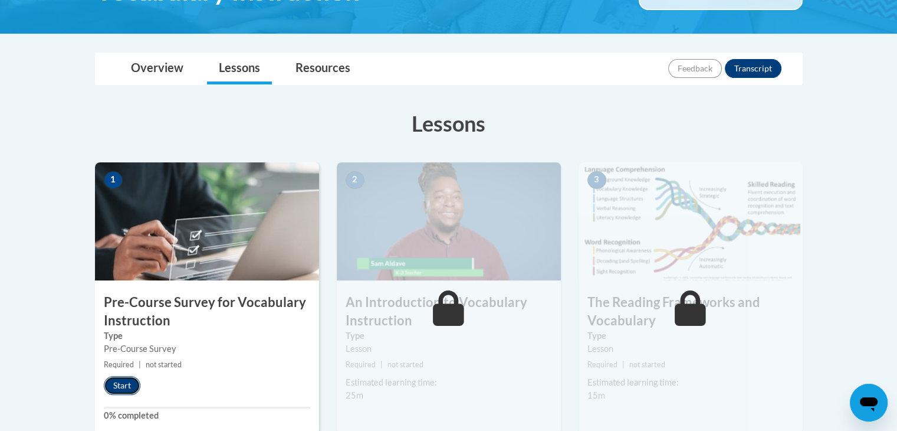
click at [127, 388] on button "Start" at bounding box center [122, 385] width 37 height 19
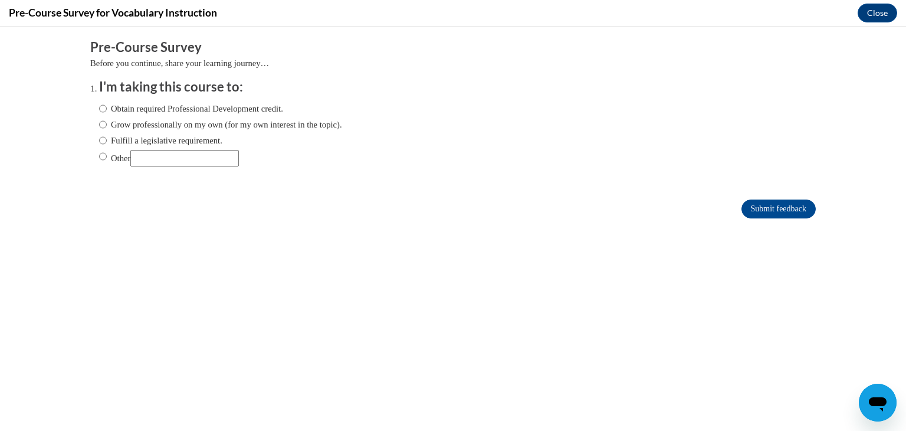
scroll to position [0, 0]
click at [99, 143] on input "Fulfill a legislative requirement." at bounding box center [103, 140] width 8 height 13
radio input "true"
click at [741, 205] on input "Submit feedback" at bounding box center [778, 208] width 74 height 19
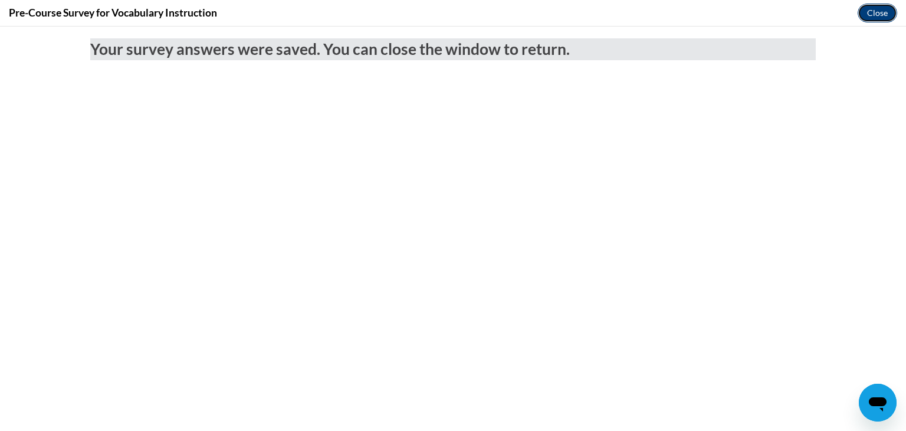
click at [894, 13] on button "Close" at bounding box center [878, 13] width 40 height 19
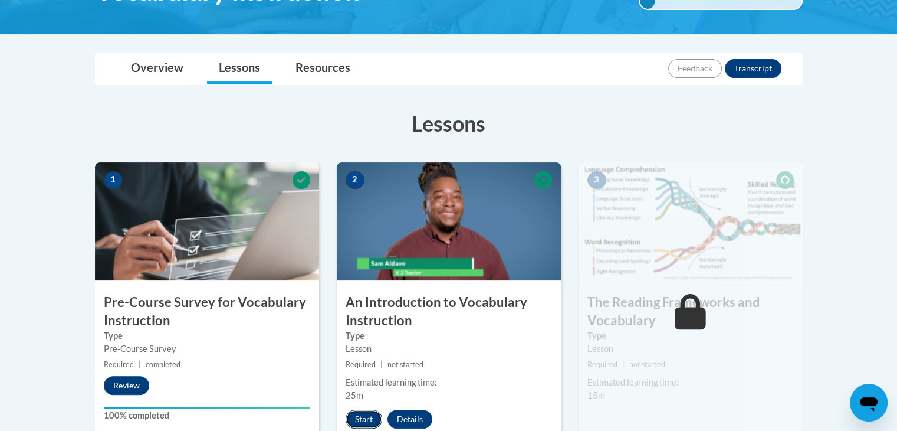
click at [366, 419] on button "Start" at bounding box center [364, 418] width 37 height 19
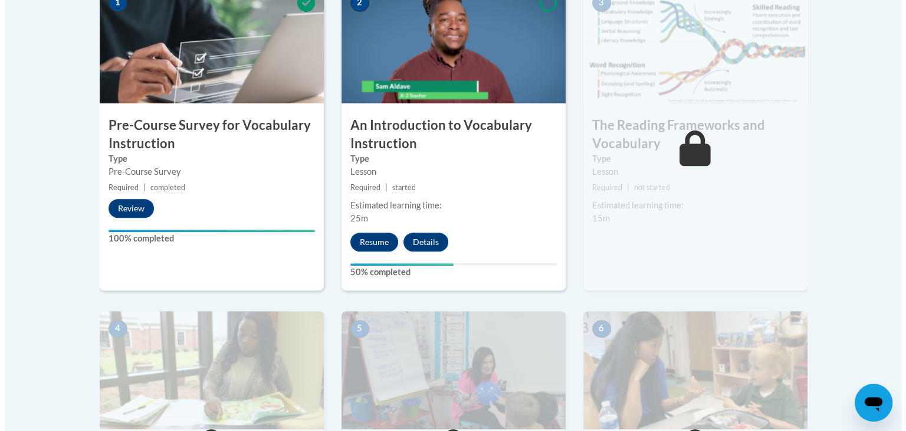
scroll to position [413, 0]
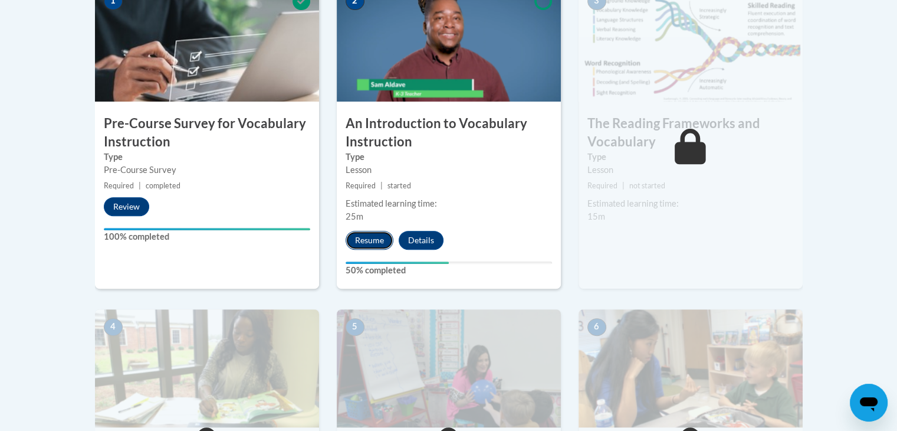
click at [370, 244] on button "Resume" at bounding box center [370, 240] width 48 height 19
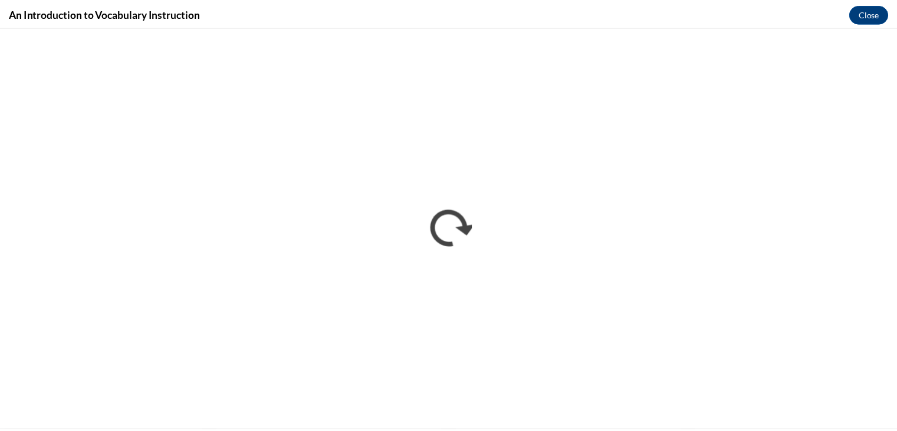
scroll to position [0, 0]
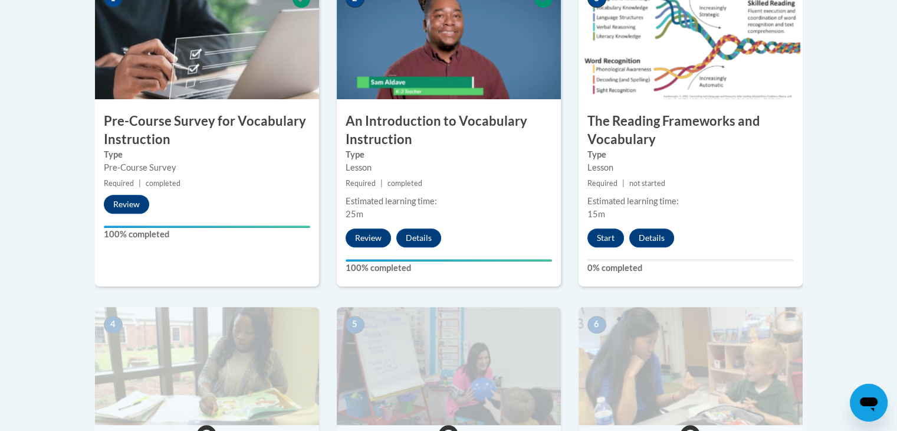
scroll to position [422, 0]
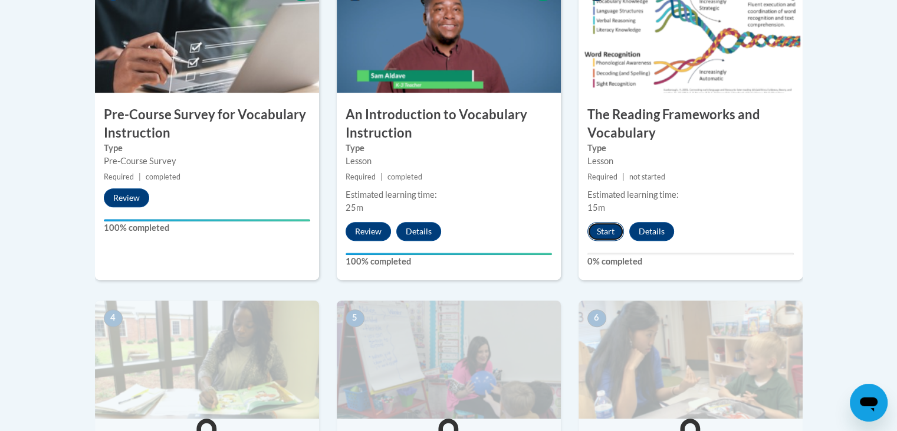
click at [609, 234] on button "Start" at bounding box center [606, 231] width 37 height 19
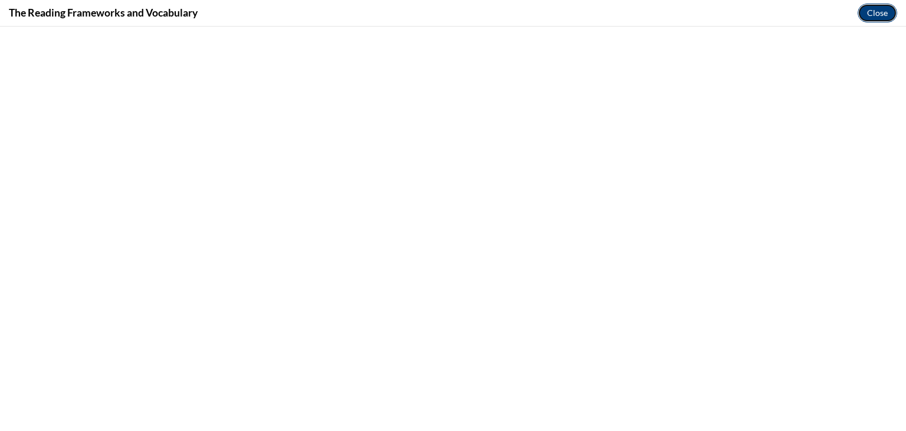
click at [868, 12] on button "Close" at bounding box center [878, 13] width 40 height 19
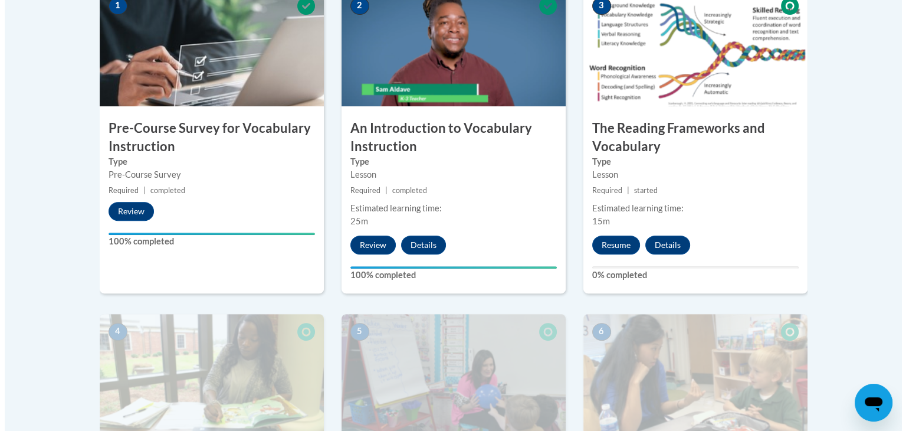
scroll to position [360, 0]
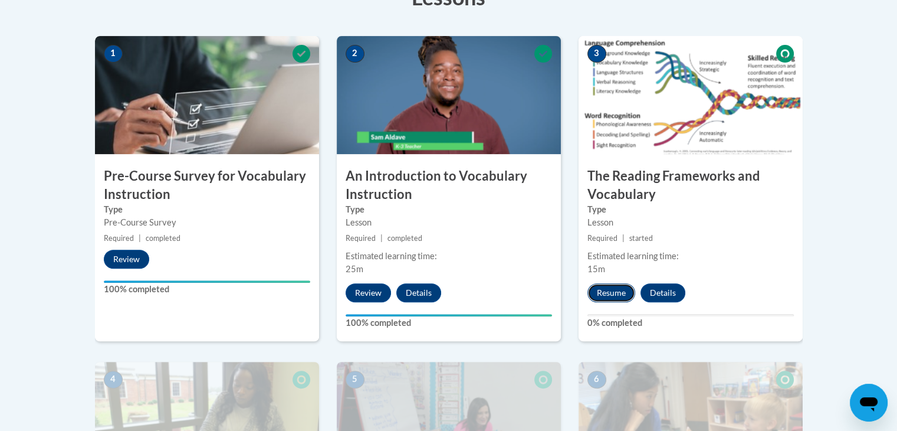
click at [615, 293] on button "Resume" at bounding box center [612, 292] width 48 height 19
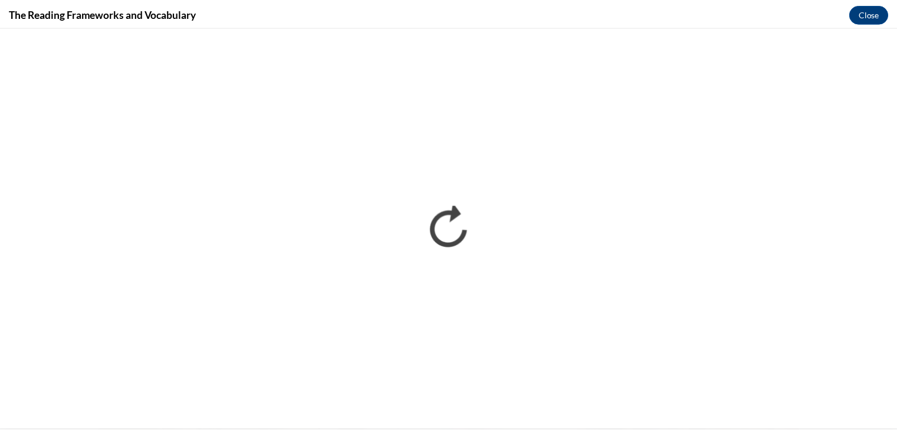
scroll to position [0, 0]
click at [733, 11] on div "The Reading Frameworks and Vocabulary Close" at bounding box center [453, 13] width 906 height 27
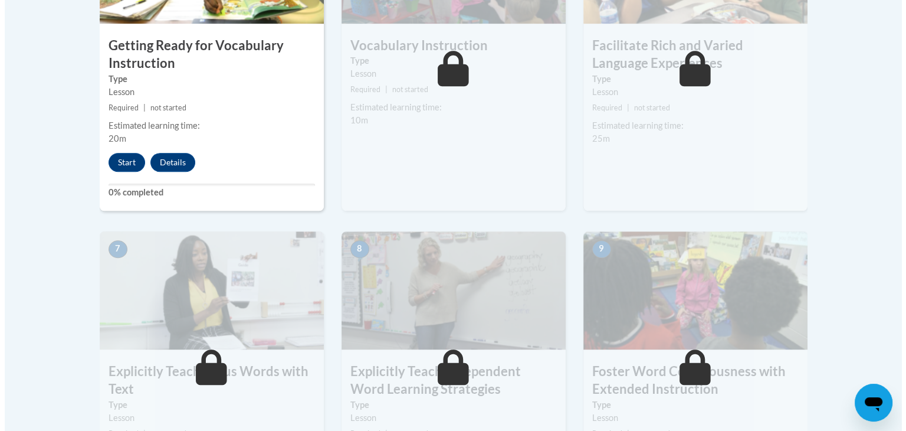
scroll to position [814, 0]
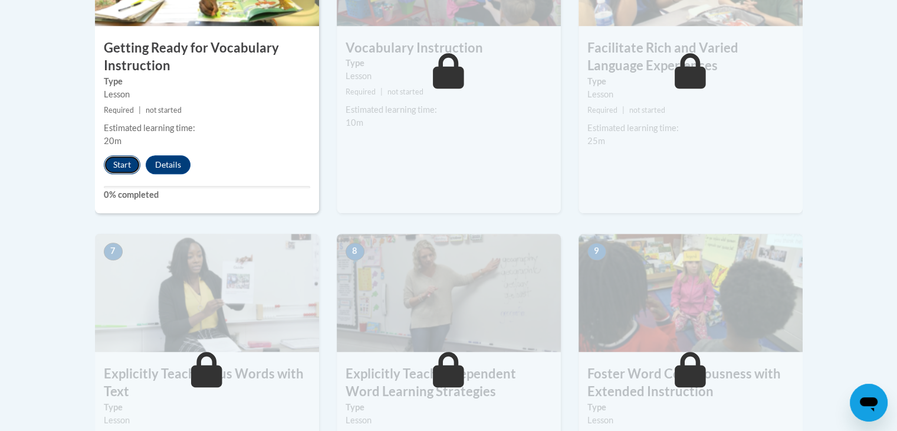
click at [123, 159] on button "Start" at bounding box center [122, 164] width 37 height 19
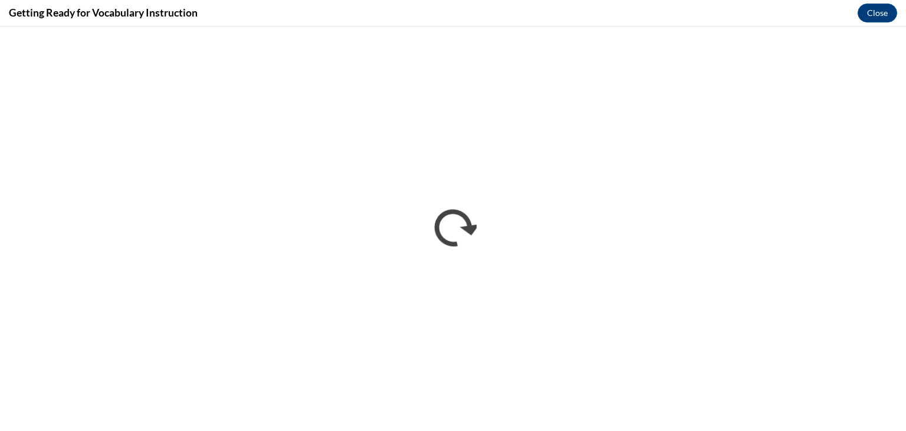
scroll to position [0, 0]
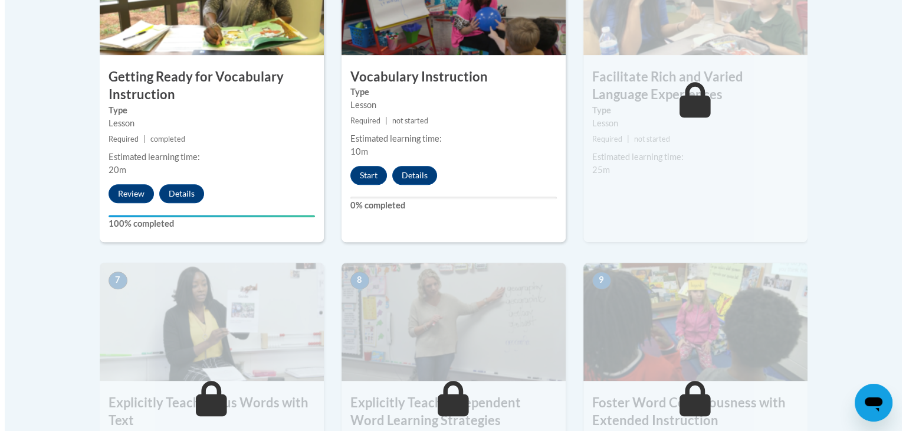
scroll to position [815, 0]
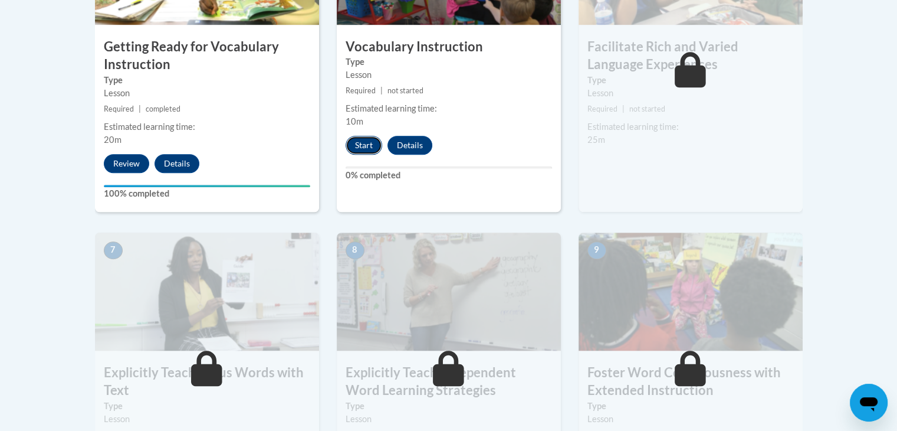
click at [358, 143] on button "Start" at bounding box center [364, 145] width 37 height 19
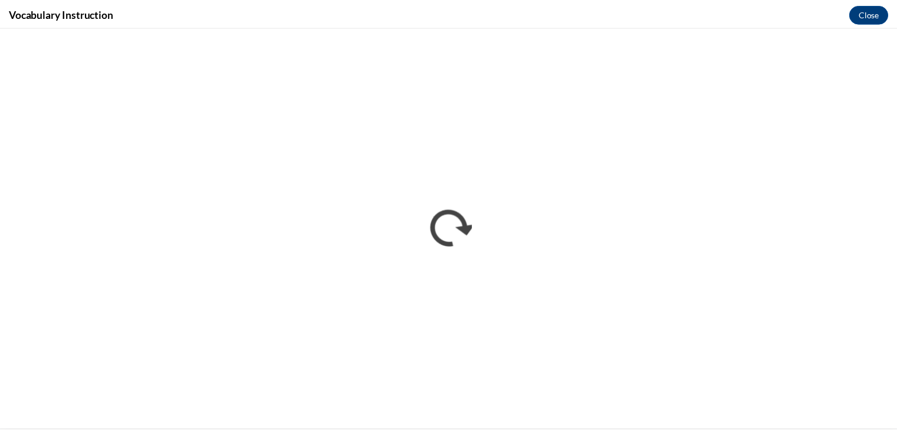
scroll to position [0, 0]
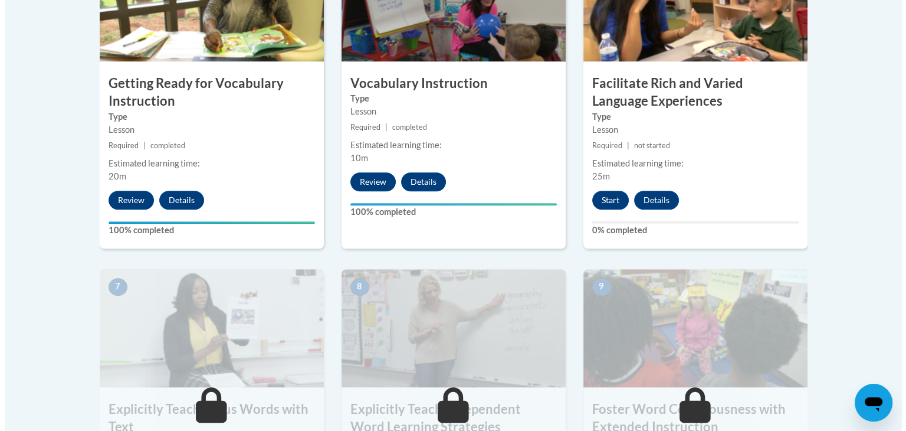
scroll to position [763, 0]
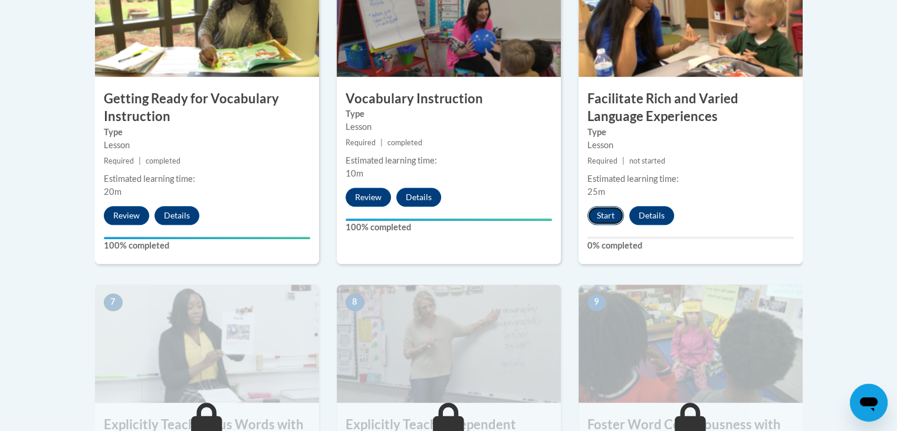
click at [602, 211] on button "Start" at bounding box center [606, 215] width 37 height 19
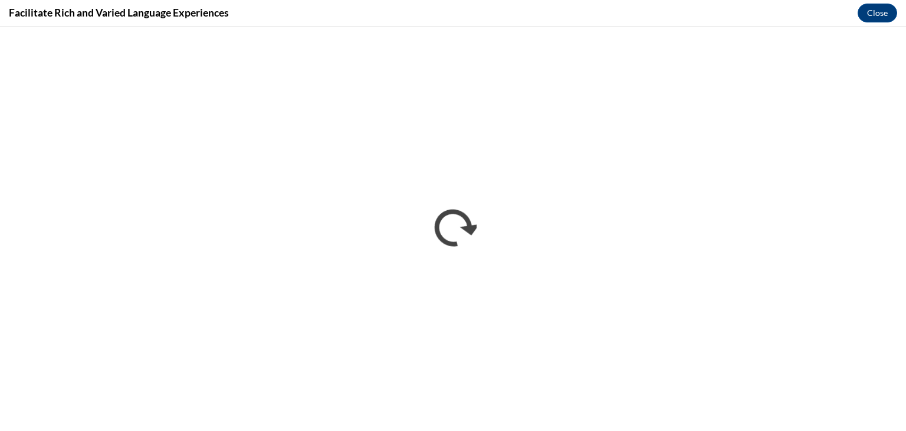
scroll to position [0, 0]
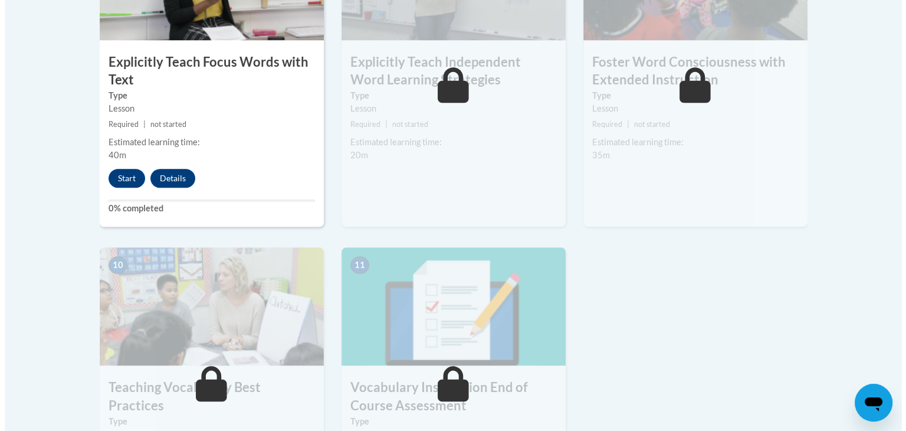
scroll to position [1128, 0]
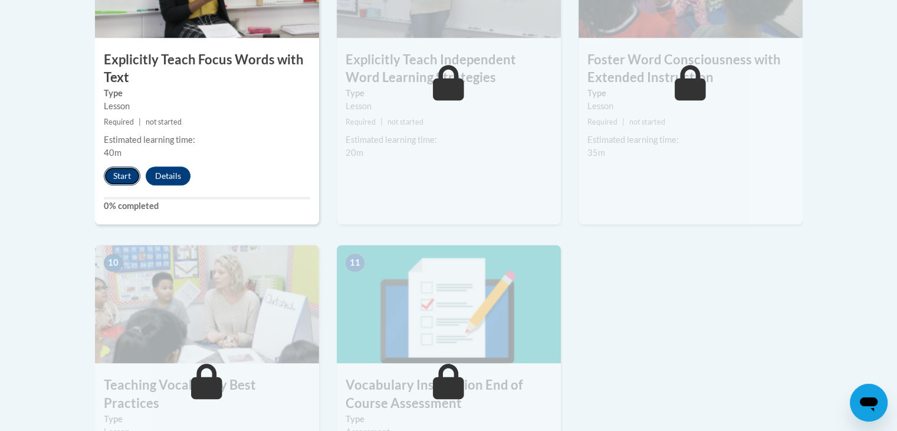
click at [130, 172] on button "Start" at bounding box center [122, 175] width 37 height 19
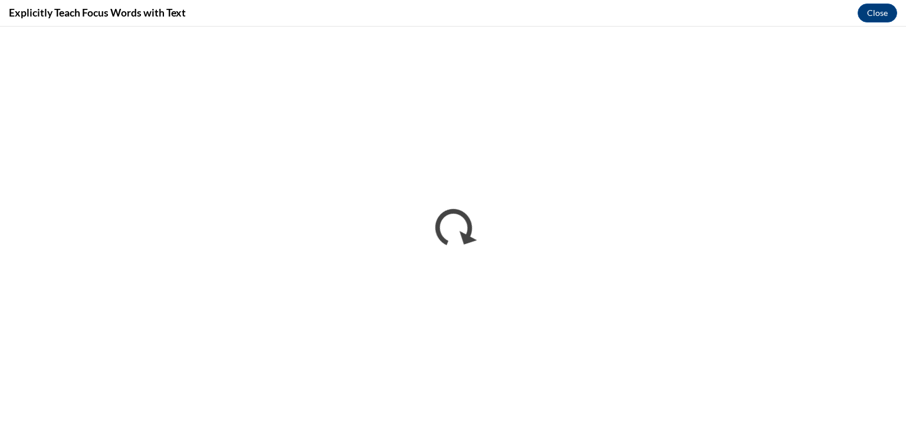
scroll to position [0, 0]
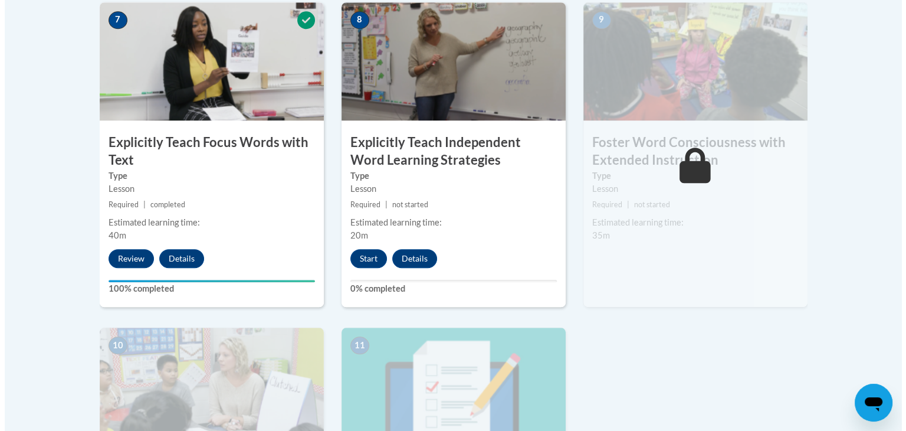
scroll to position [1050, 0]
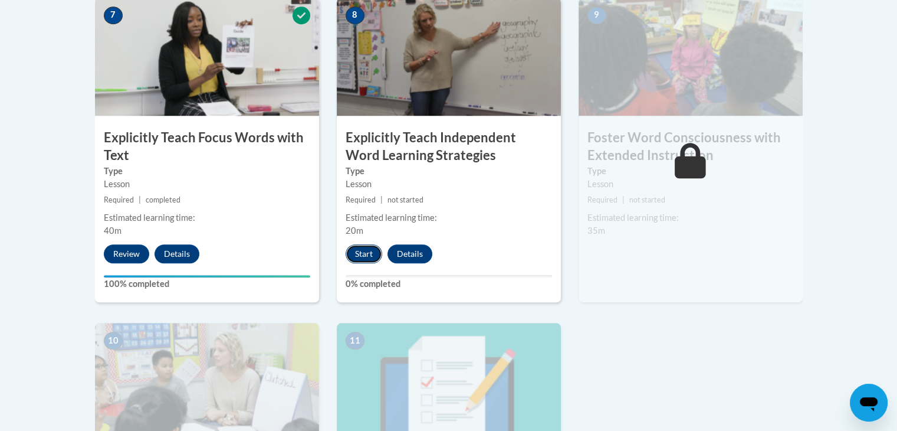
click at [359, 253] on button "Start" at bounding box center [364, 253] width 37 height 19
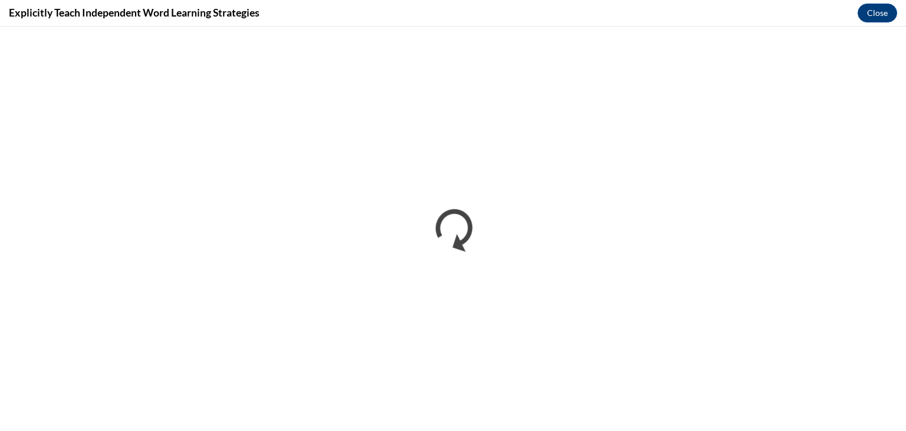
scroll to position [0, 0]
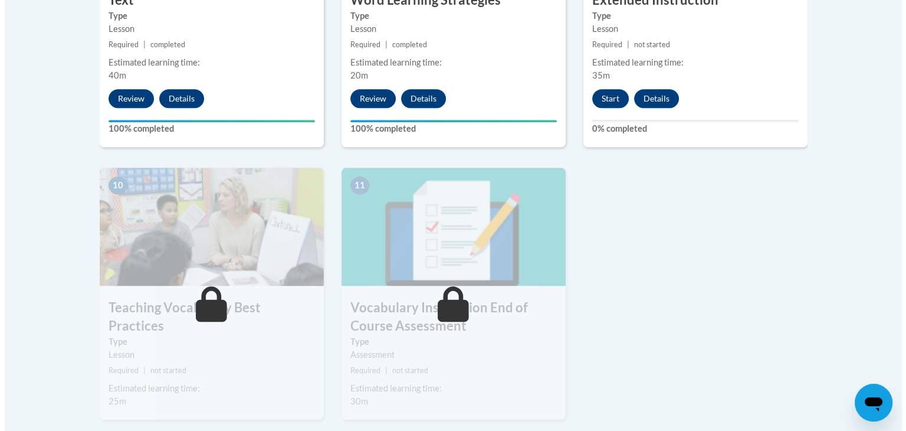
scroll to position [1249, 0]
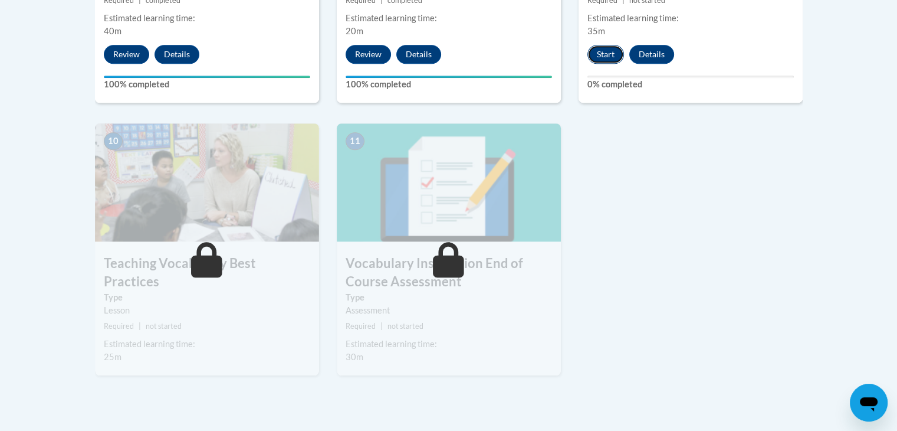
click at [593, 51] on button "Start" at bounding box center [606, 54] width 37 height 19
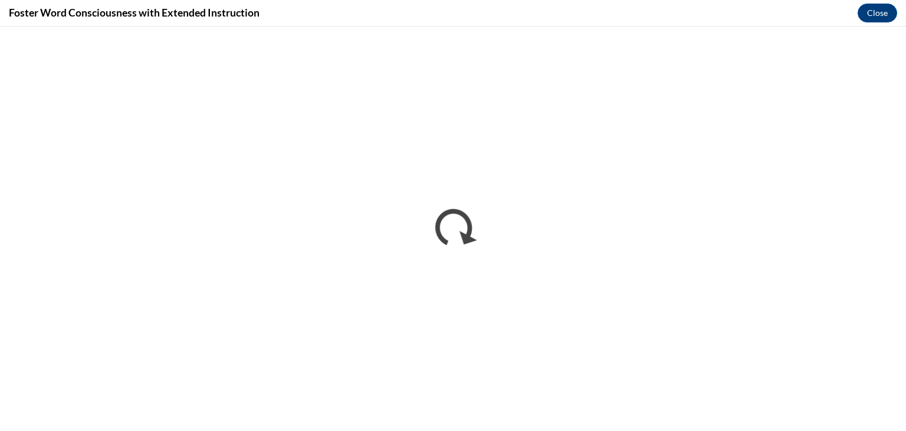
scroll to position [0, 0]
